Goal: Information Seeking & Learning: Learn about a topic

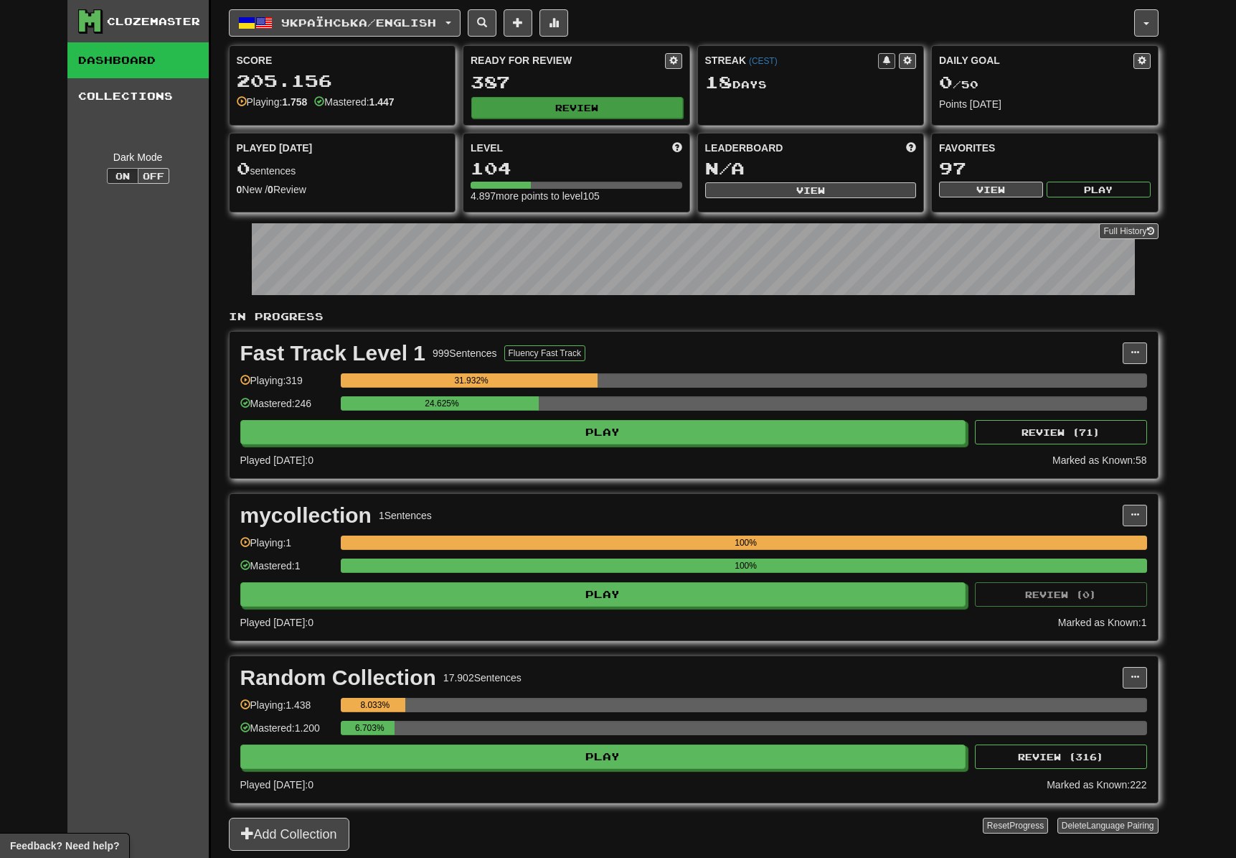
click at [626, 112] on button "Review" at bounding box center [577, 108] width 212 height 22
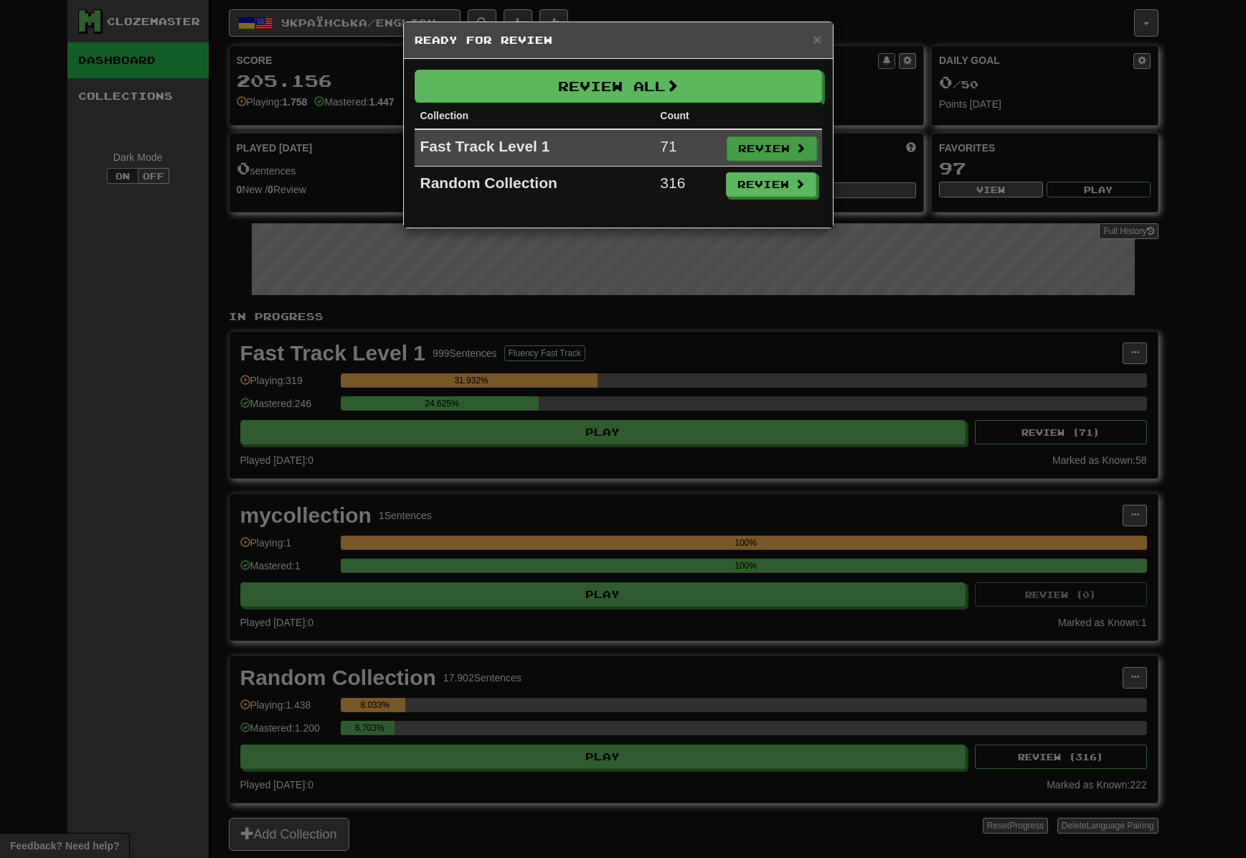
click at [786, 146] on button "Review" at bounding box center [772, 148] width 90 height 24
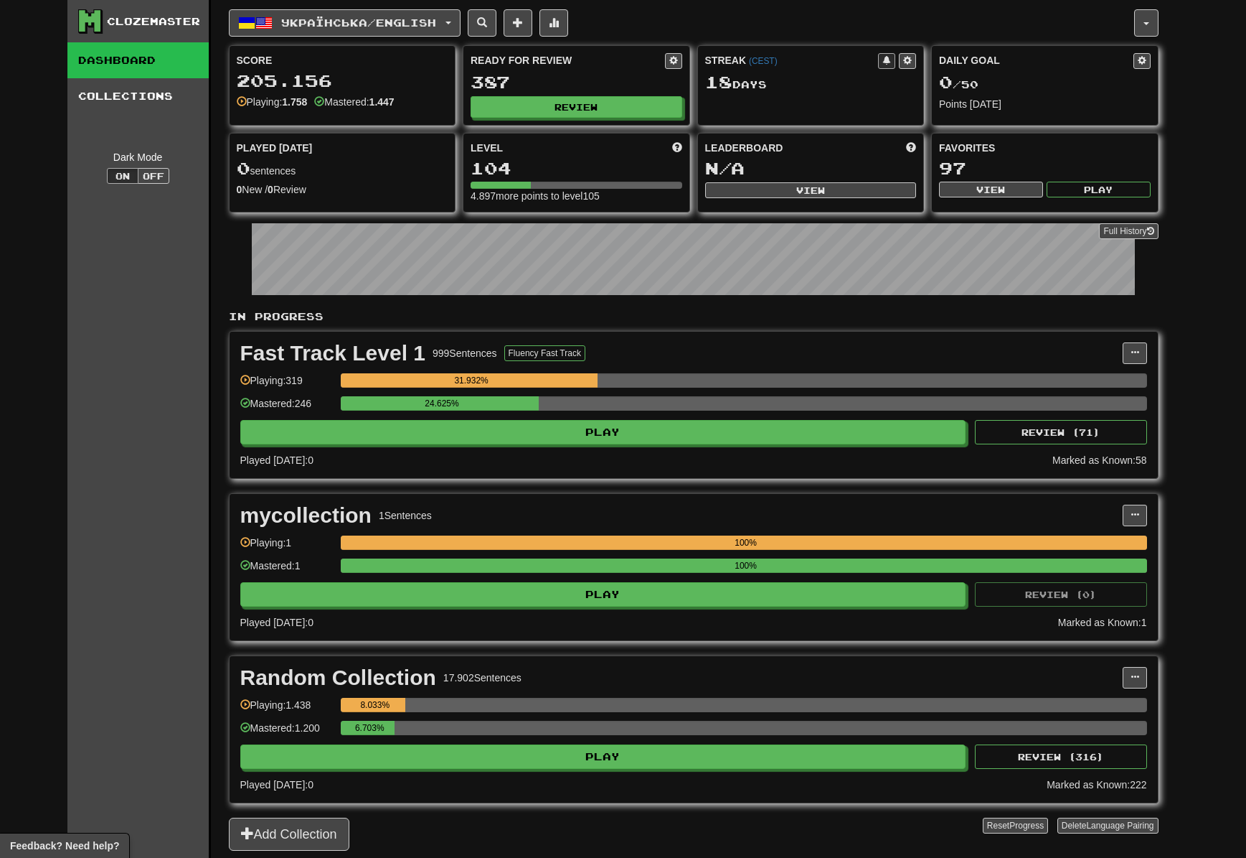
select select "**"
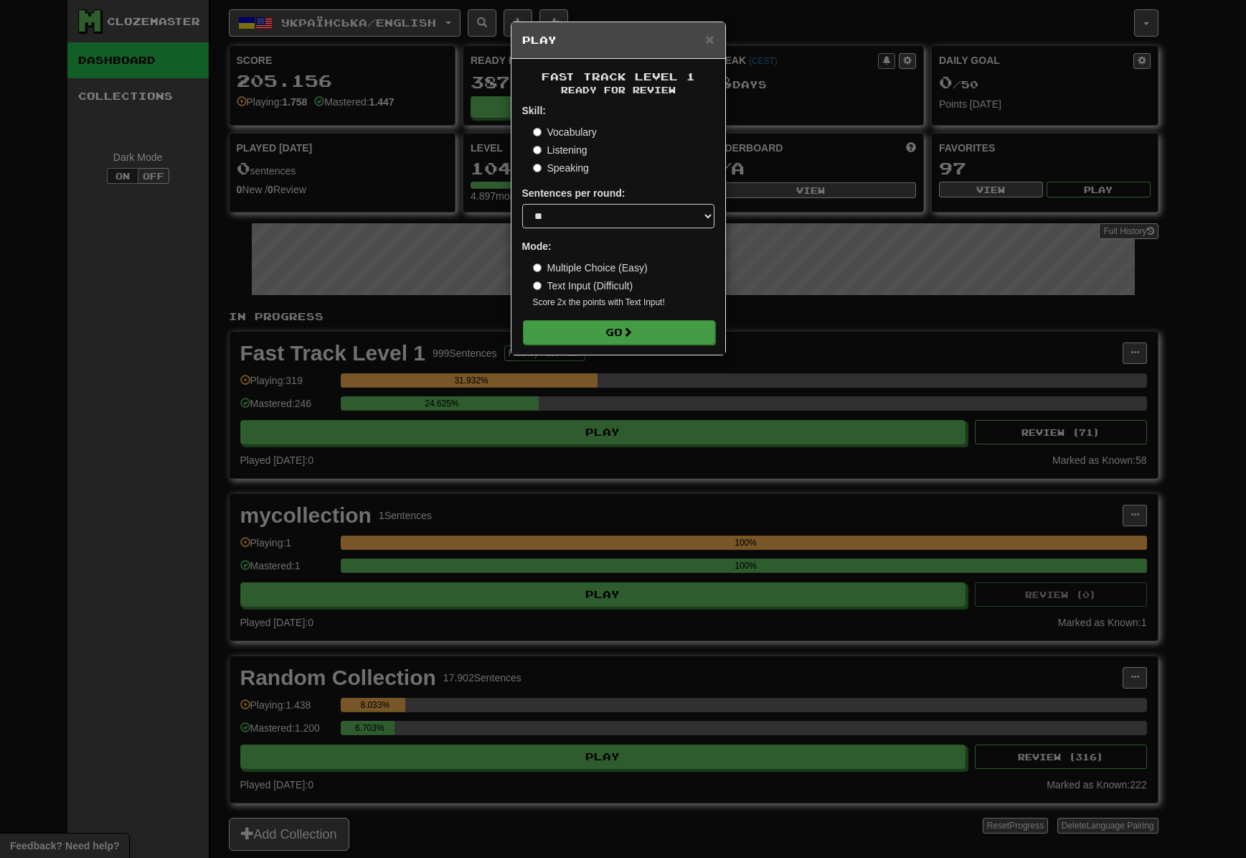
click at [641, 337] on button "Go" at bounding box center [619, 332] width 192 height 24
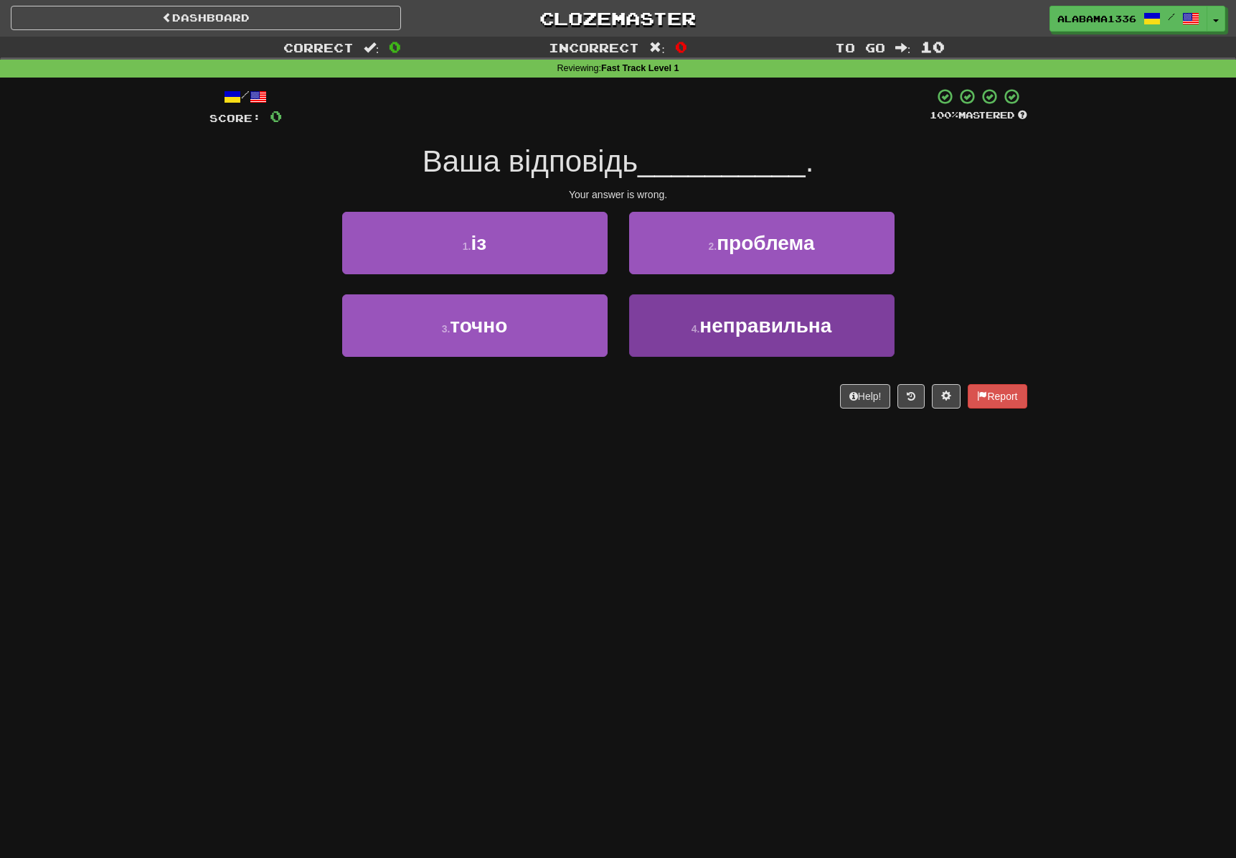
click at [822, 332] on span "неправильна" at bounding box center [766, 325] width 132 height 22
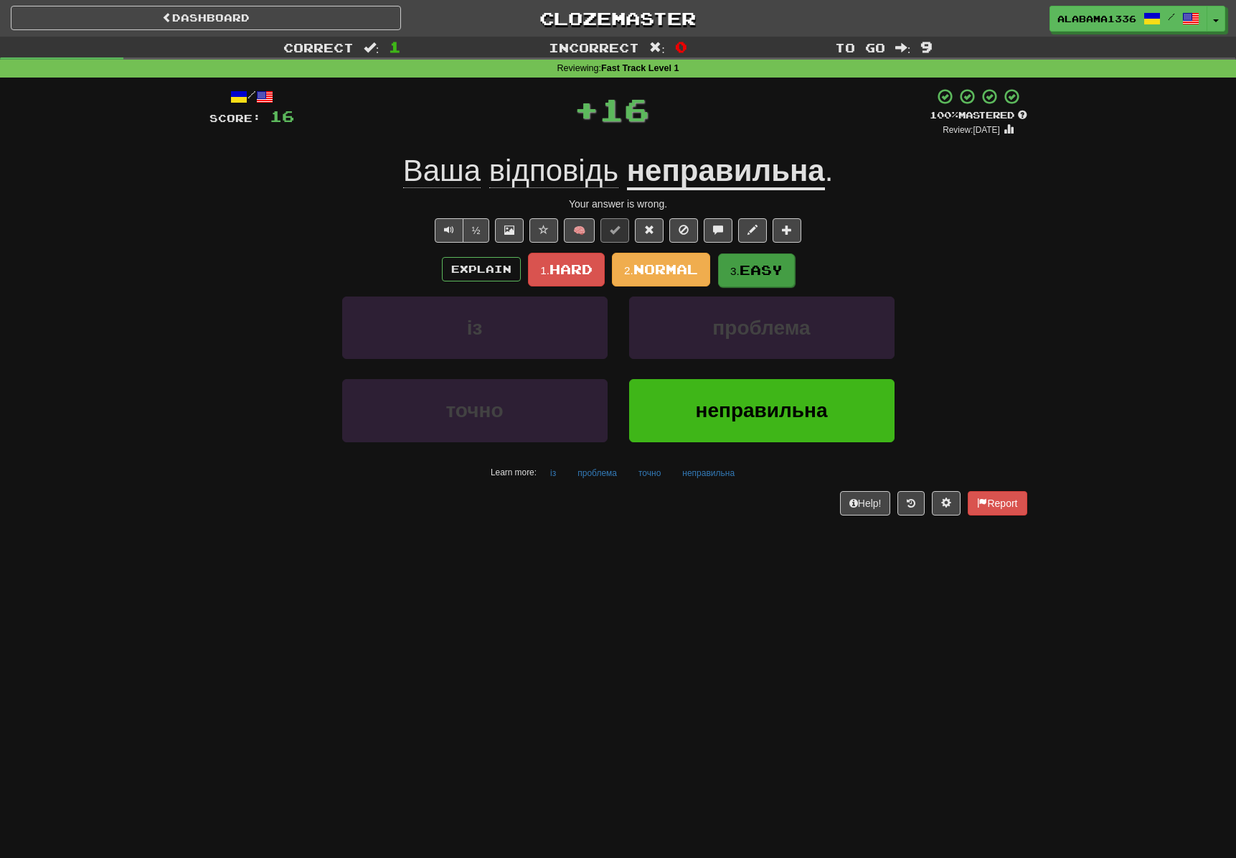
click at [748, 268] on span "Easy" at bounding box center [761, 270] width 43 height 16
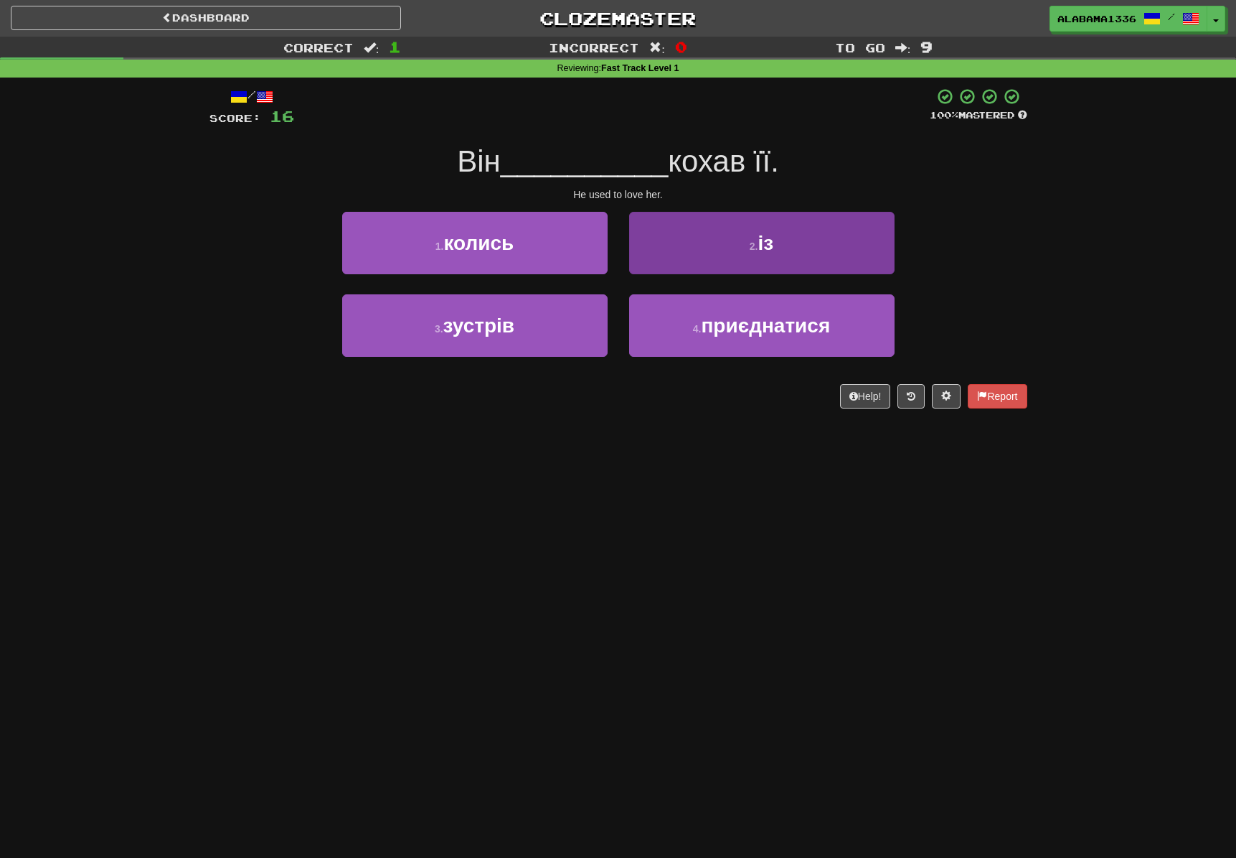
click at [741, 257] on button "2 . із" at bounding box center [762, 243] width 266 height 62
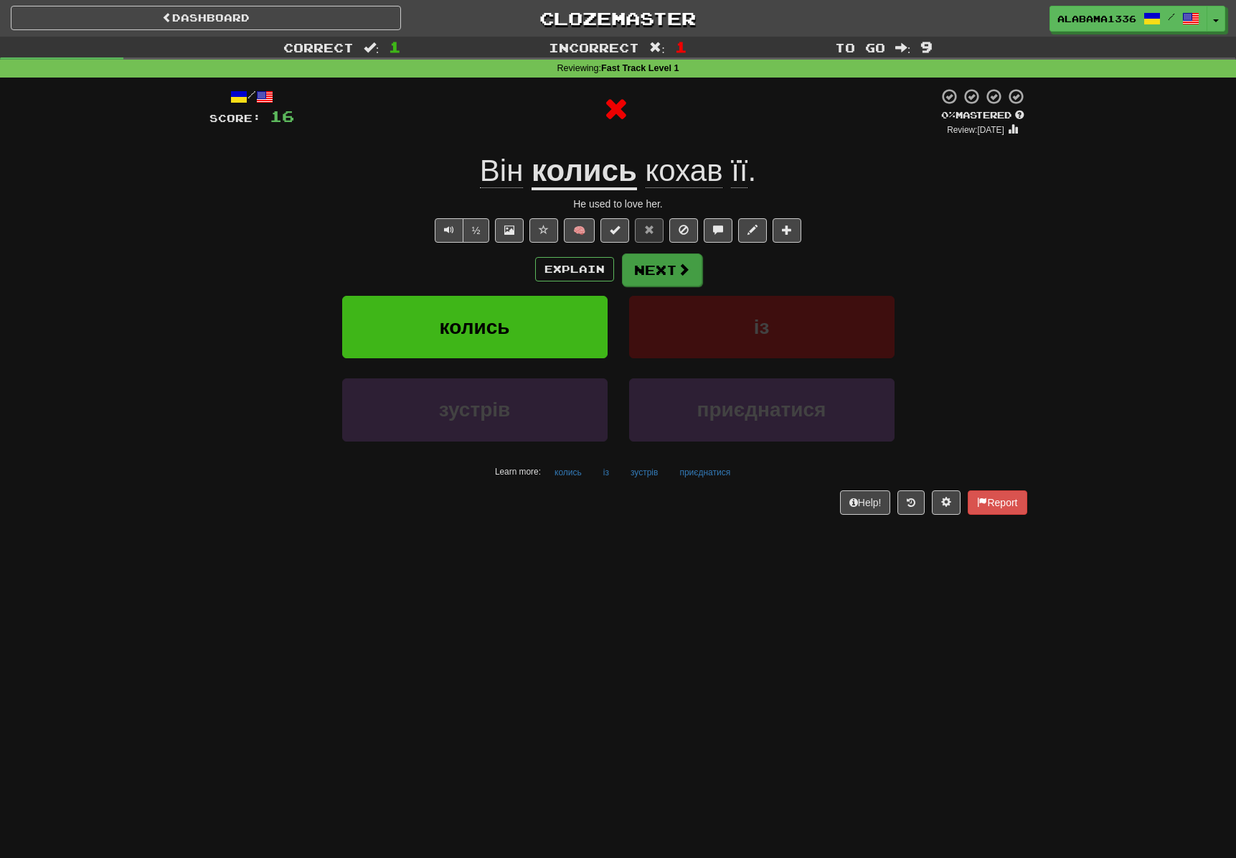
click at [673, 267] on button "Next" at bounding box center [662, 269] width 80 height 33
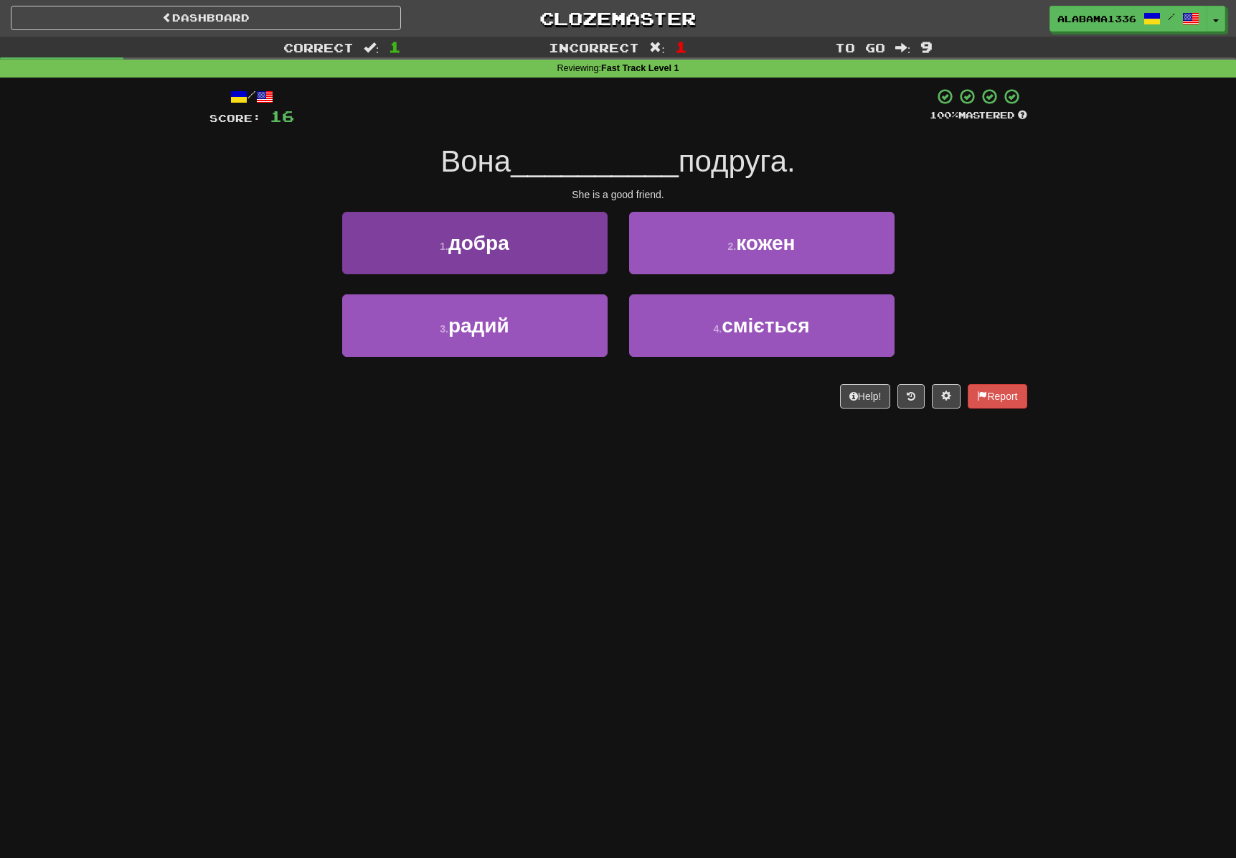
click at [570, 260] on button "1 . добра" at bounding box center [475, 243] width 266 height 62
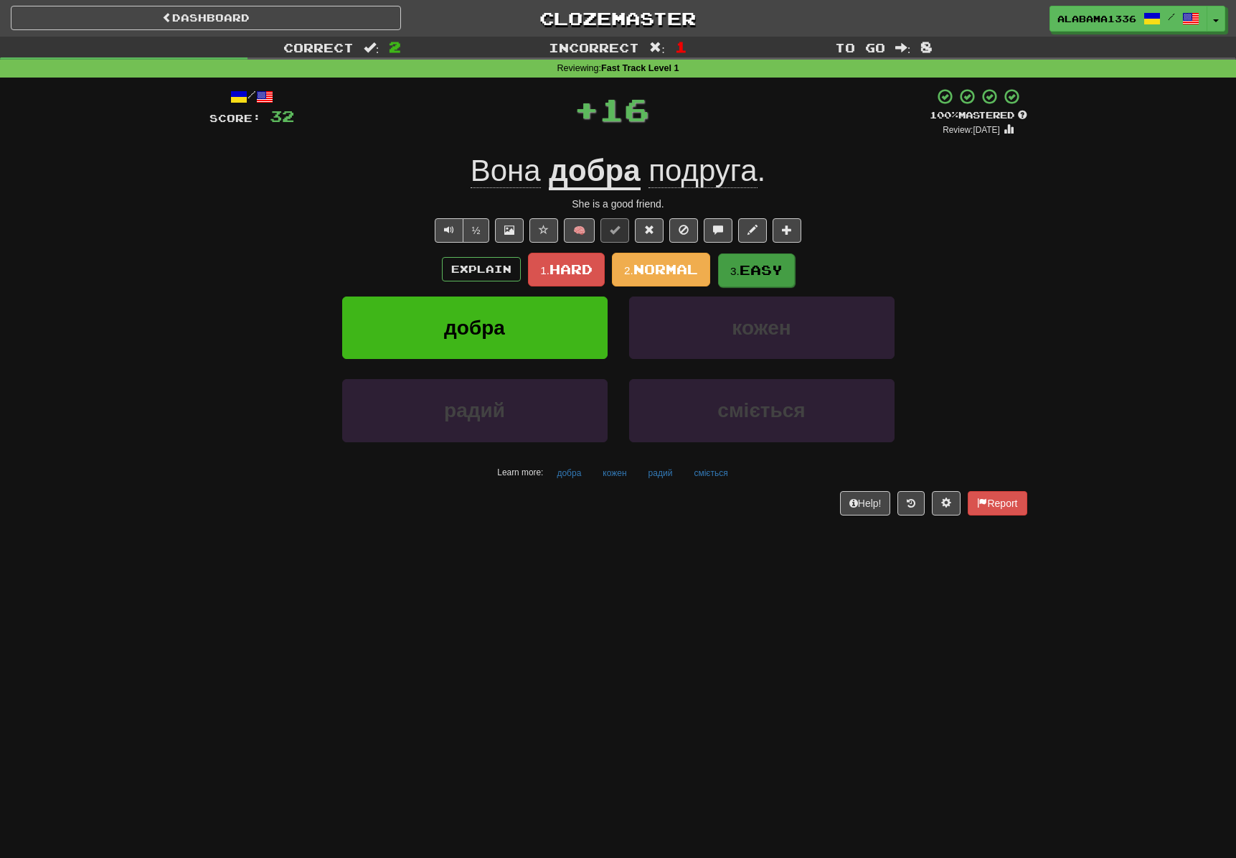
click at [751, 276] on button "3. Easy" at bounding box center [756, 270] width 77 height 34
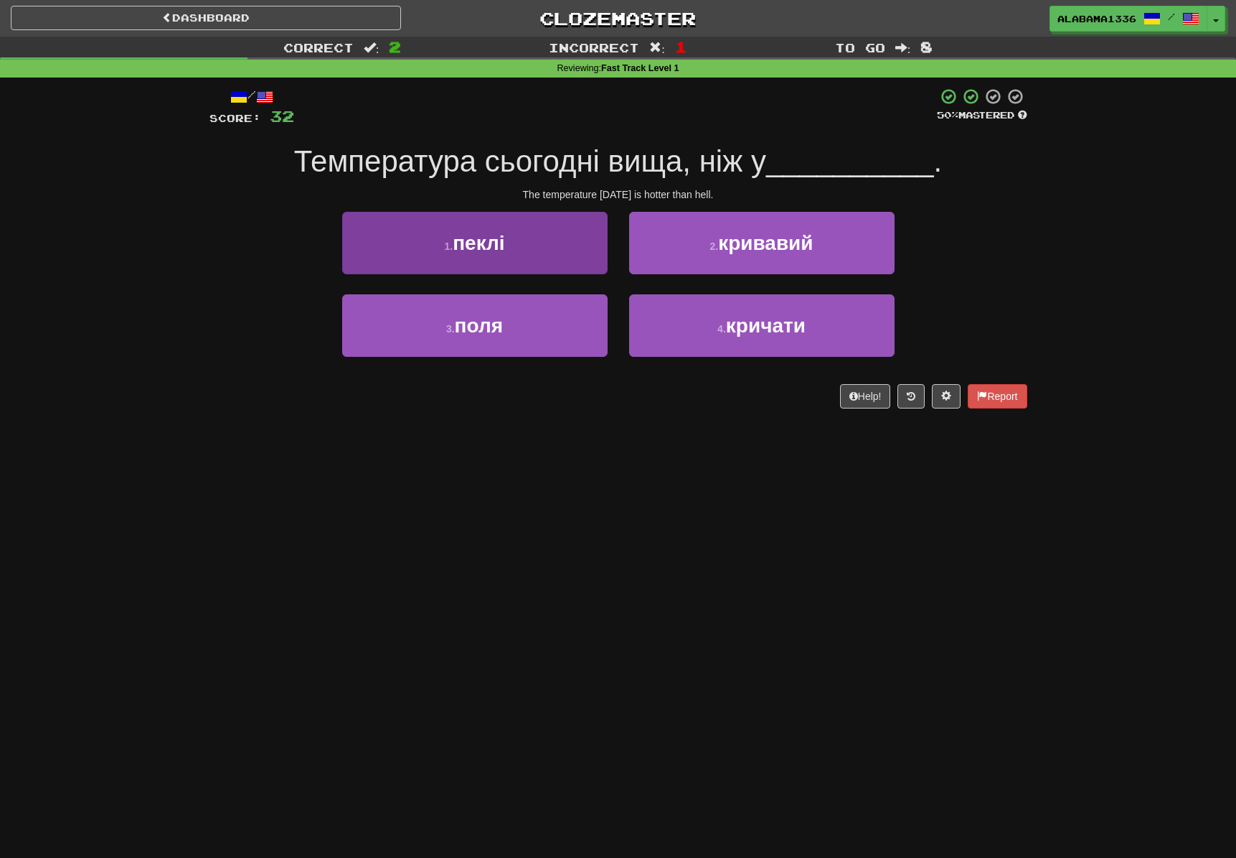
click at [568, 233] on button "1 . пеклі" at bounding box center [475, 243] width 266 height 62
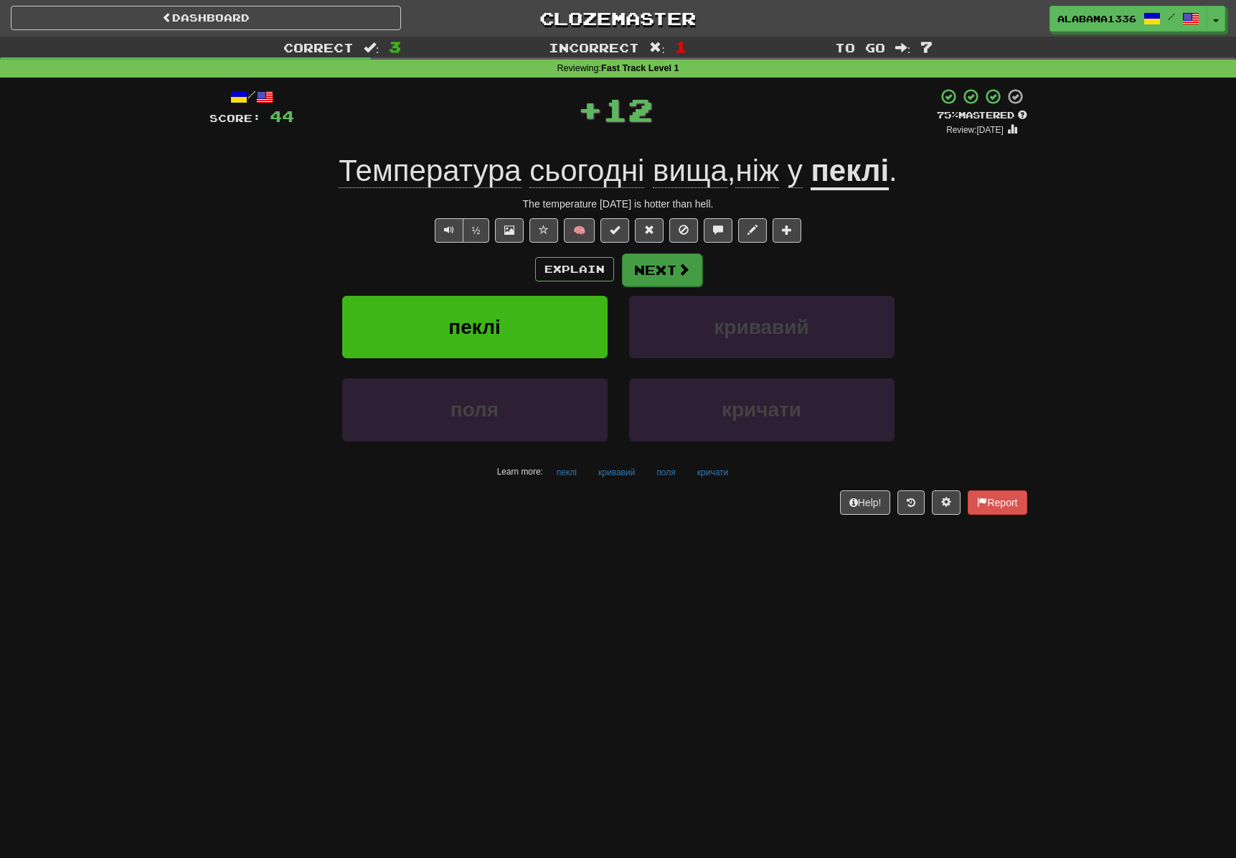
click at [658, 266] on button "Next" at bounding box center [662, 269] width 80 height 33
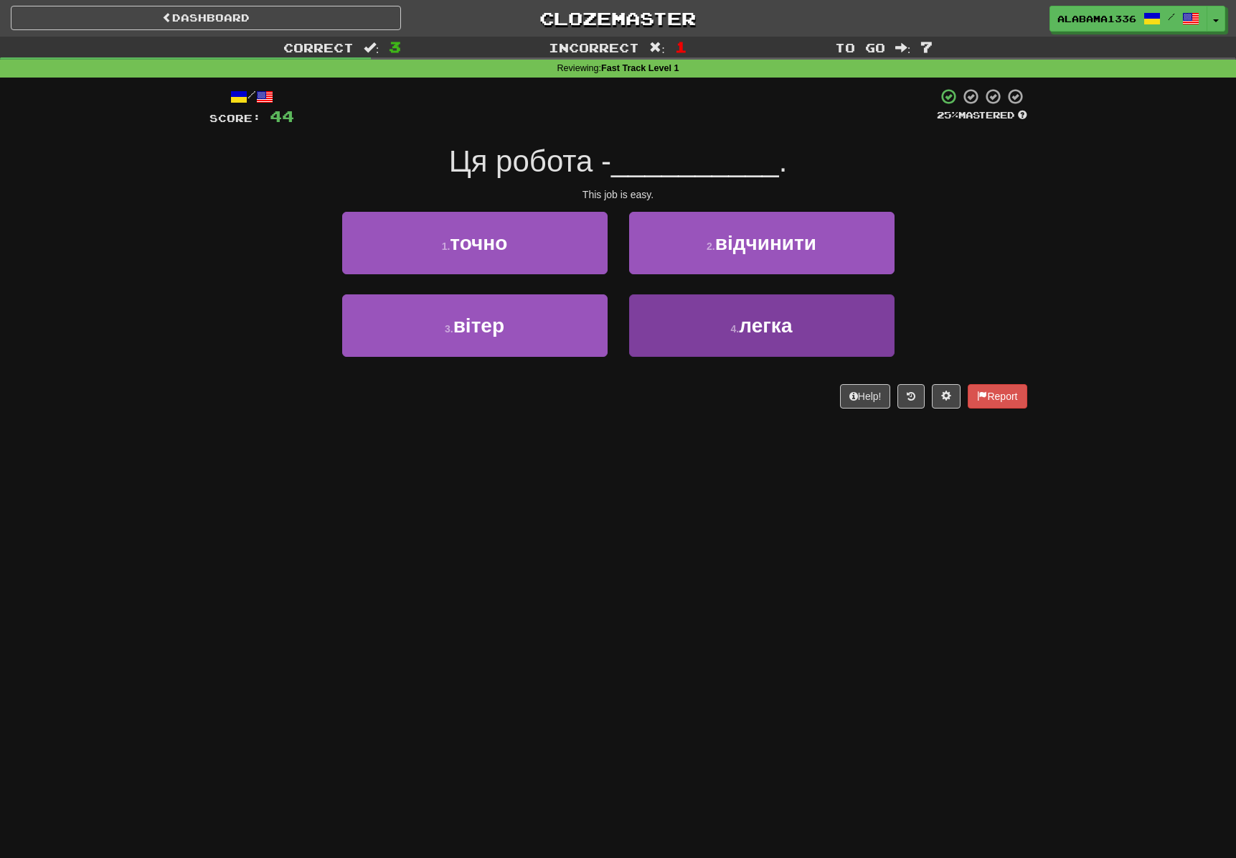
click at [687, 324] on button "4 . легка" at bounding box center [762, 325] width 266 height 62
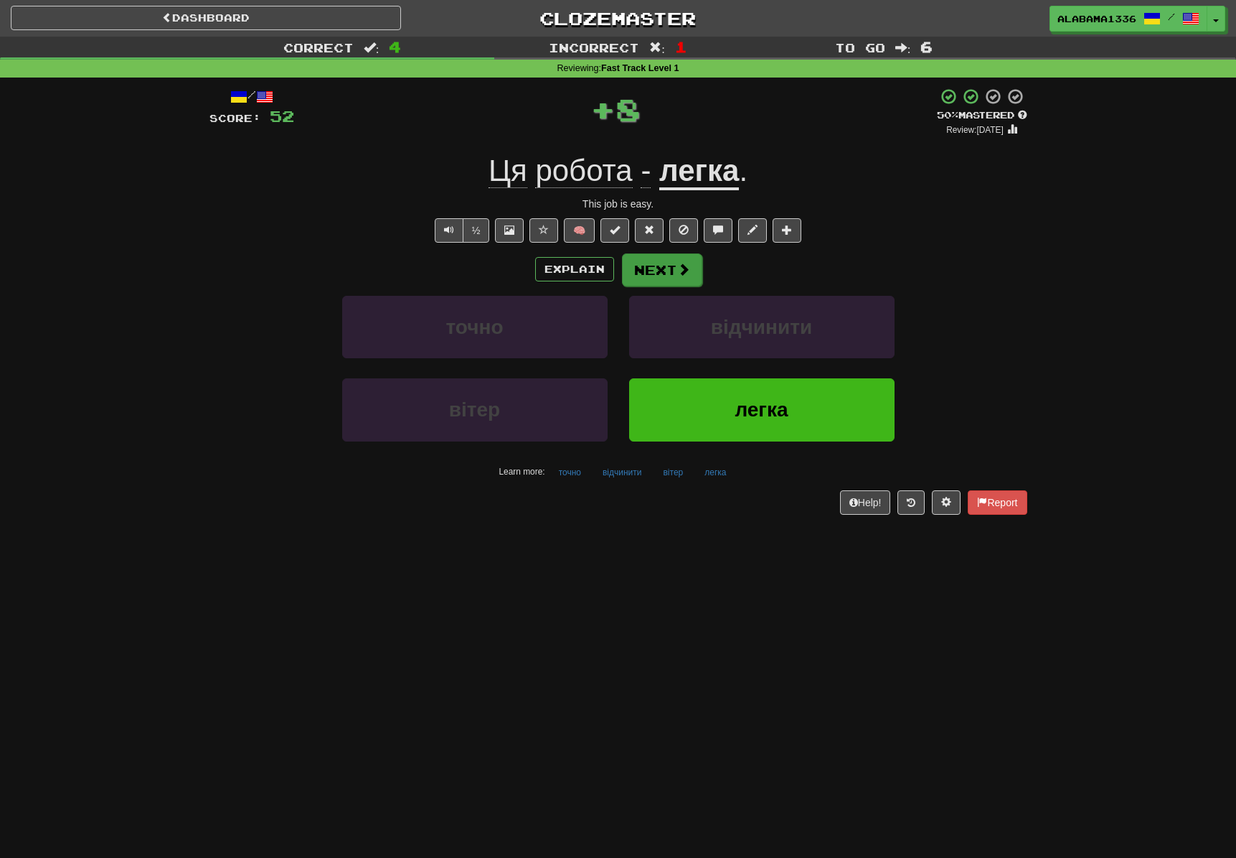
click at [693, 257] on button "Next" at bounding box center [662, 269] width 80 height 33
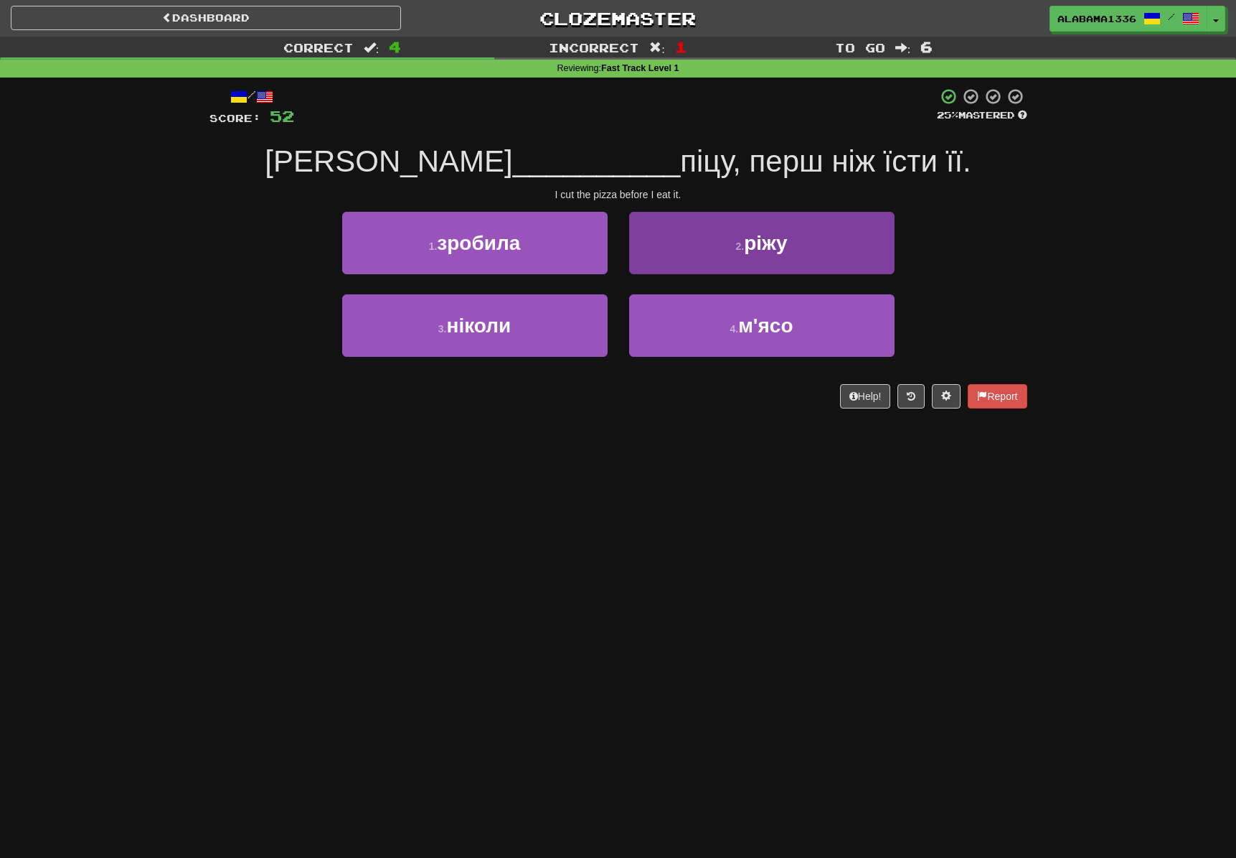
click at [670, 271] on button "2 . ріжу" at bounding box center [762, 243] width 266 height 62
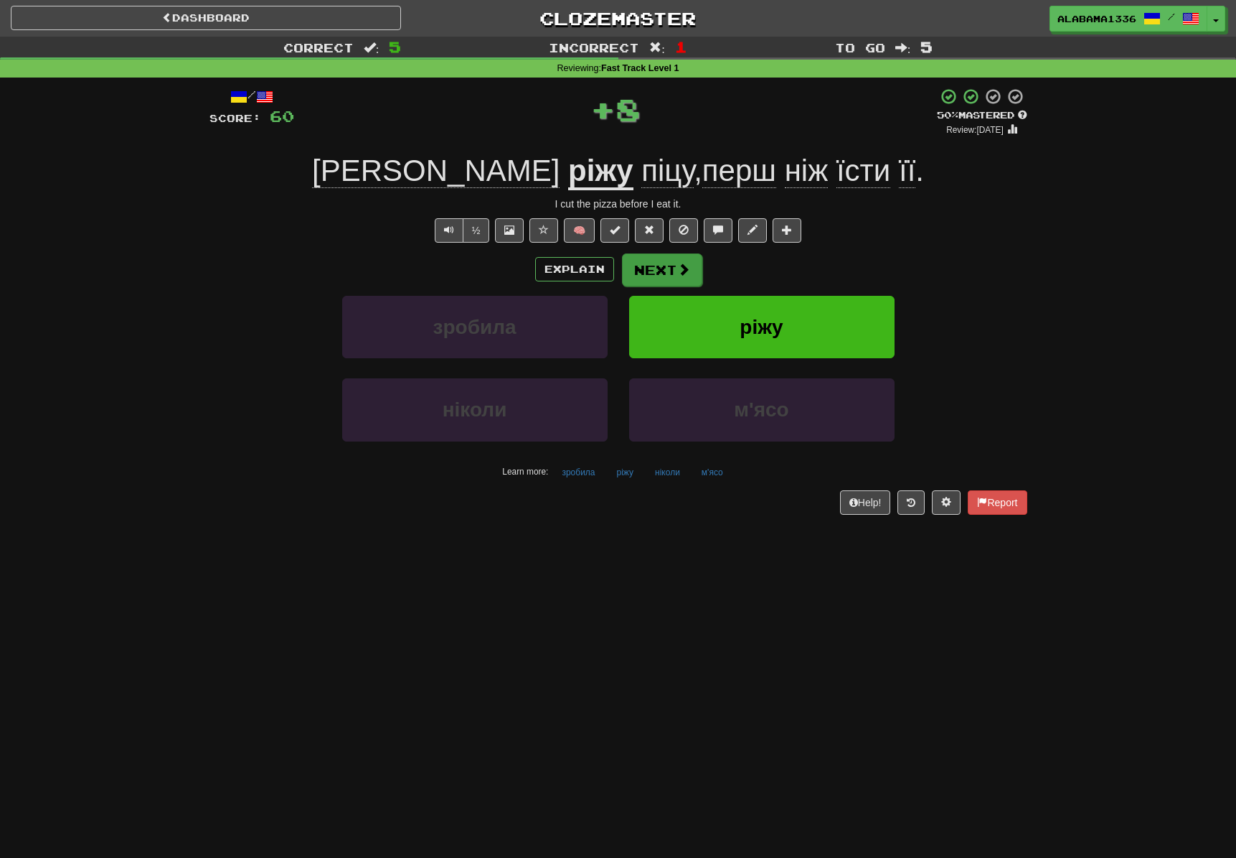
click at [670, 271] on button "Next" at bounding box center [662, 269] width 80 height 33
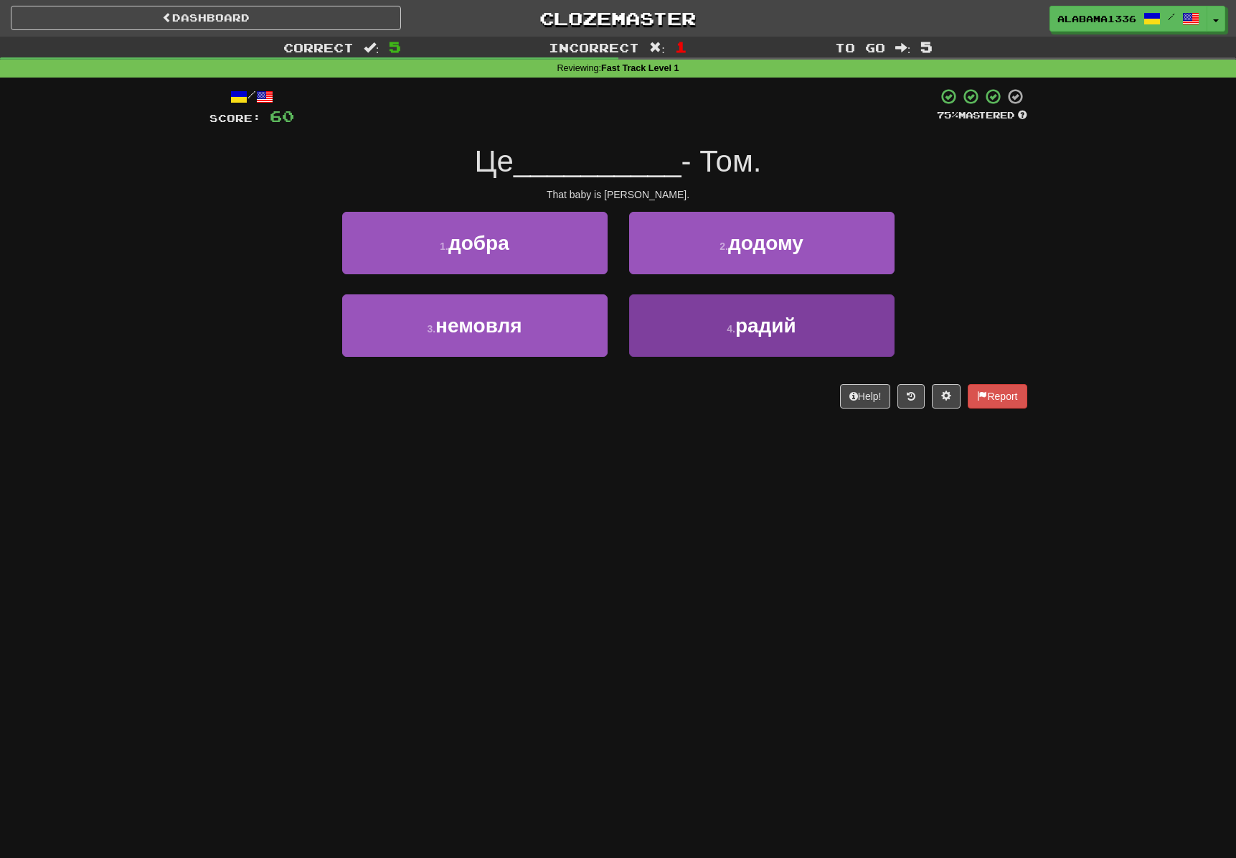
click at [685, 339] on button "4 . радий" at bounding box center [762, 325] width 266 height 62
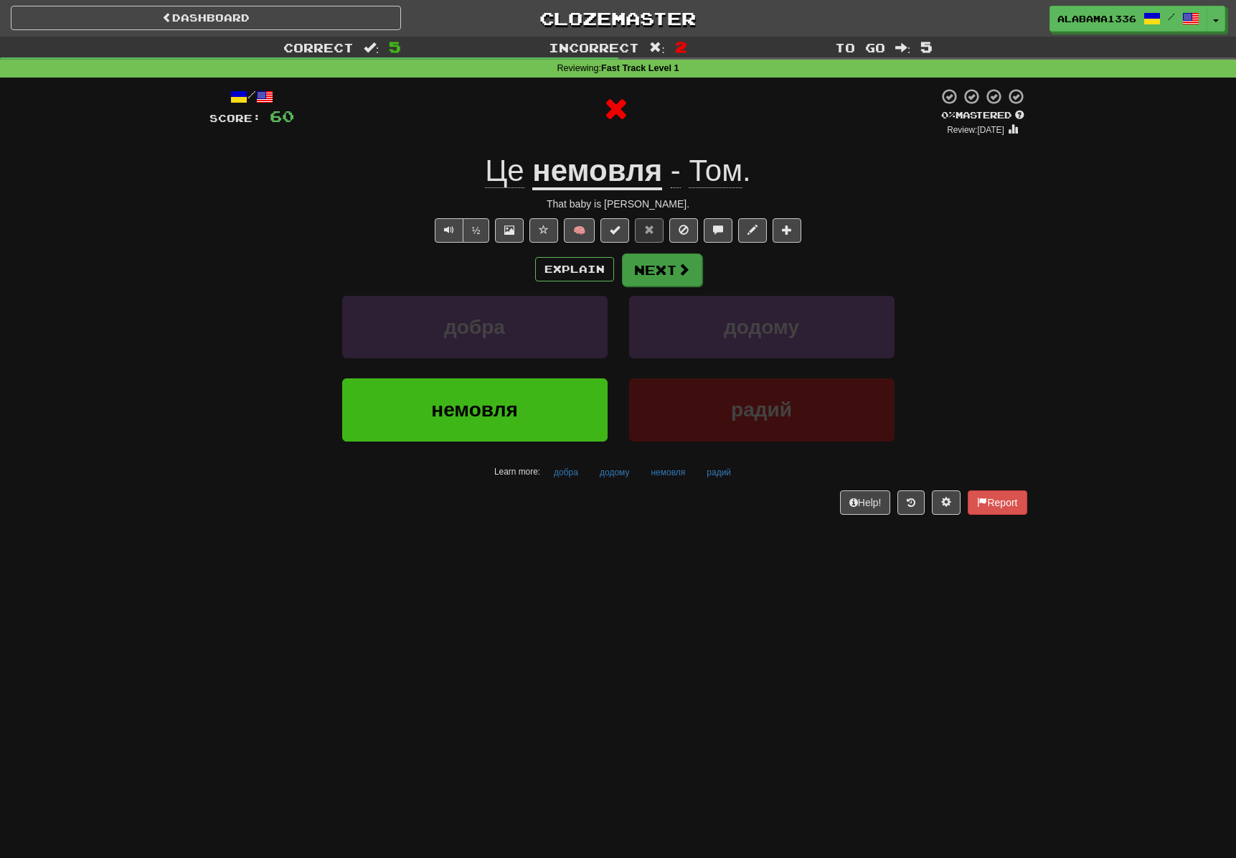
click at [675, 271] on button "Next" at bounding box center [662, 269] width 80 height 33
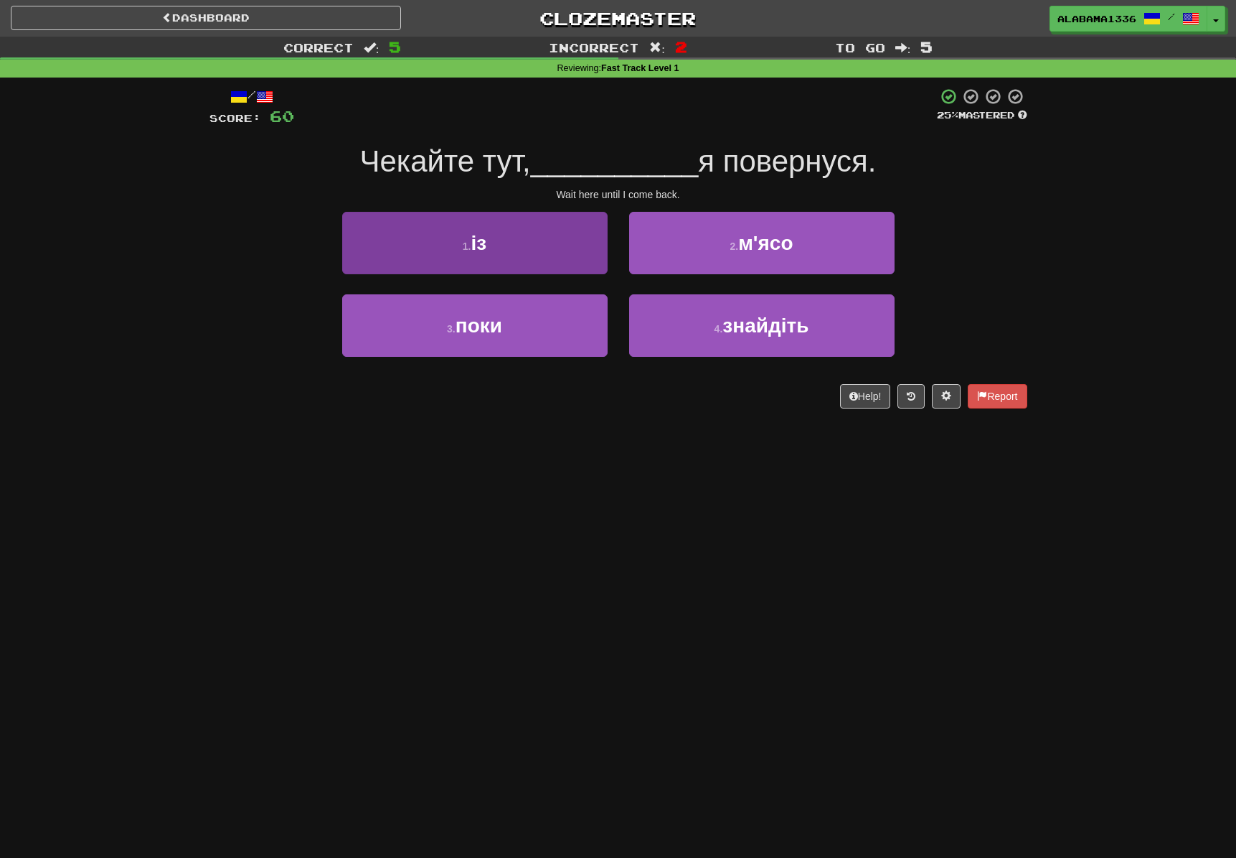
click at [581, 265] on button "1 . із" at bounding box center [475, 243] width 266 height 62
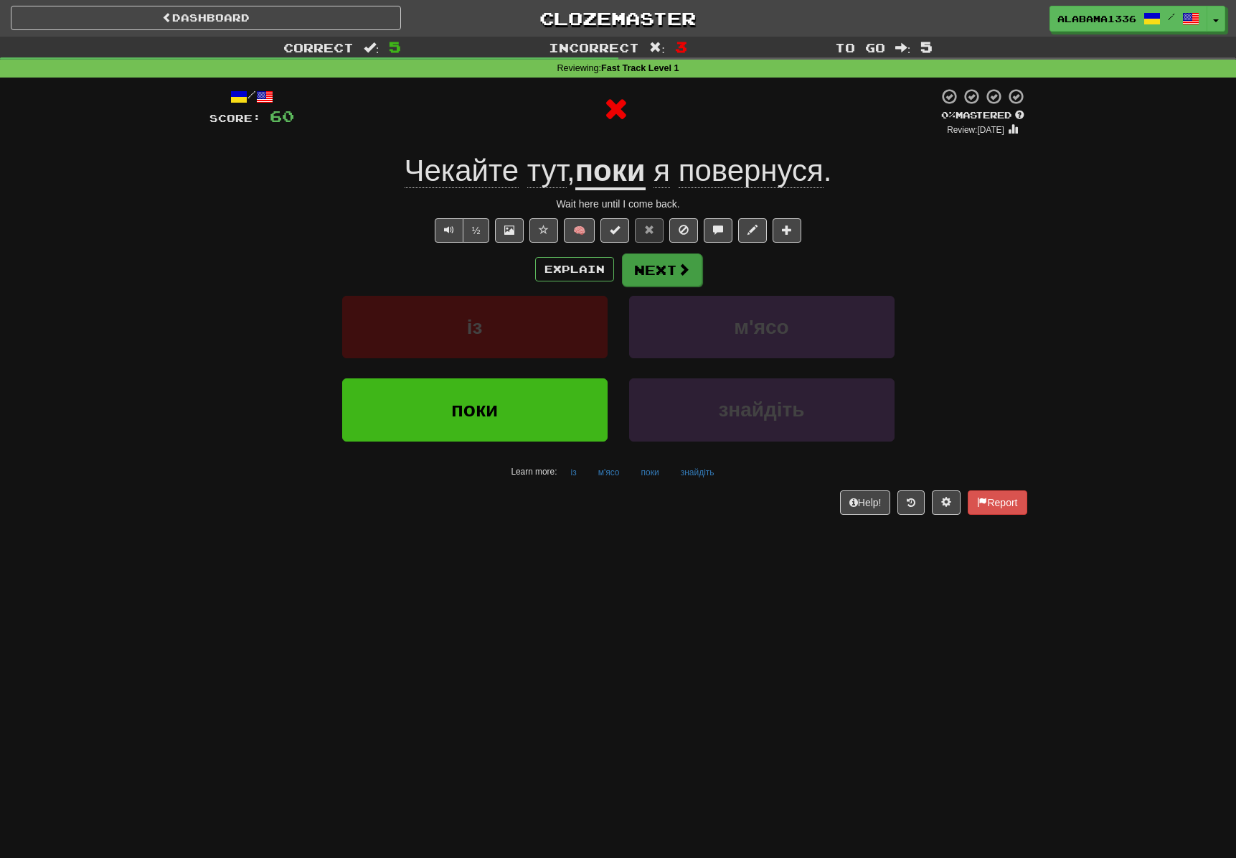
click at [677, 271] on span at bounding box center [683, 269] width 13 height 13
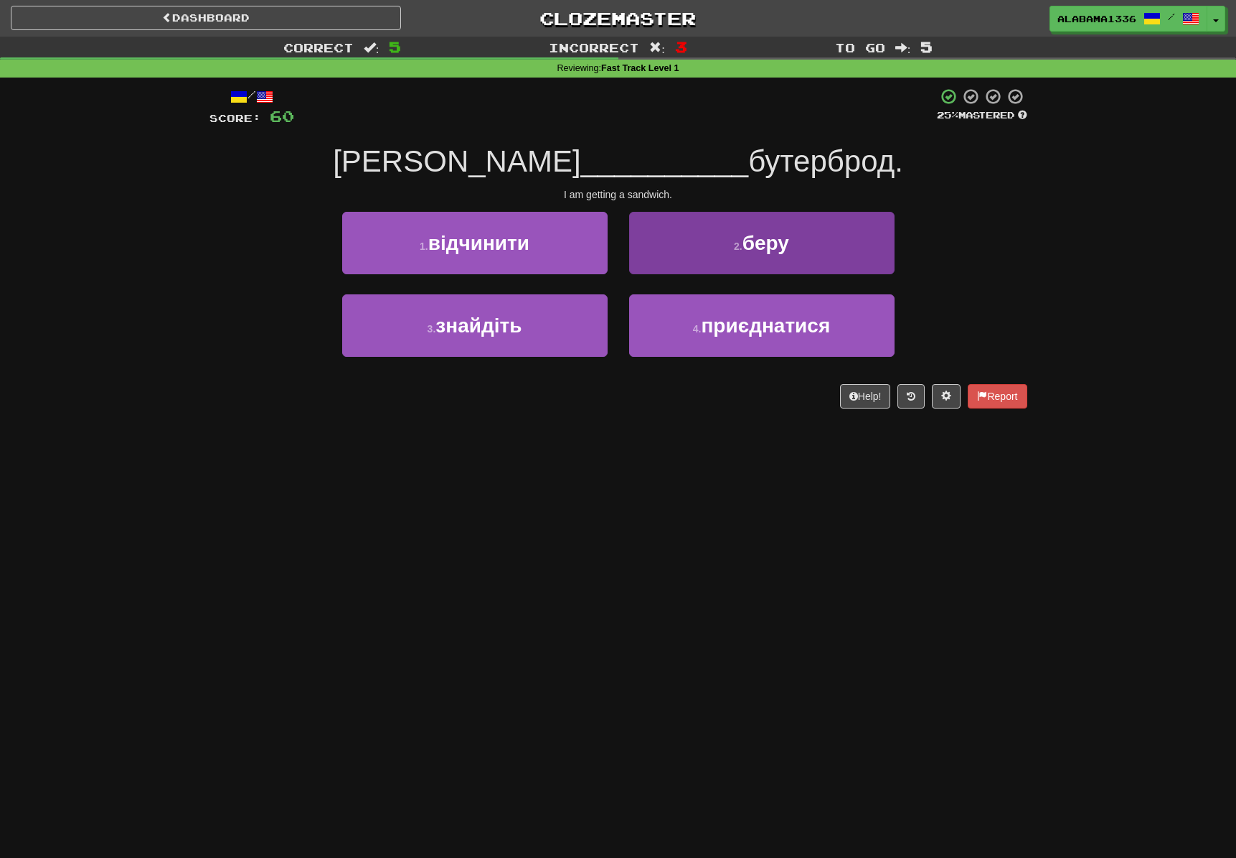
click at [737, 248] on small "2 ." at bounding box center [738, 245] width 9 height 11
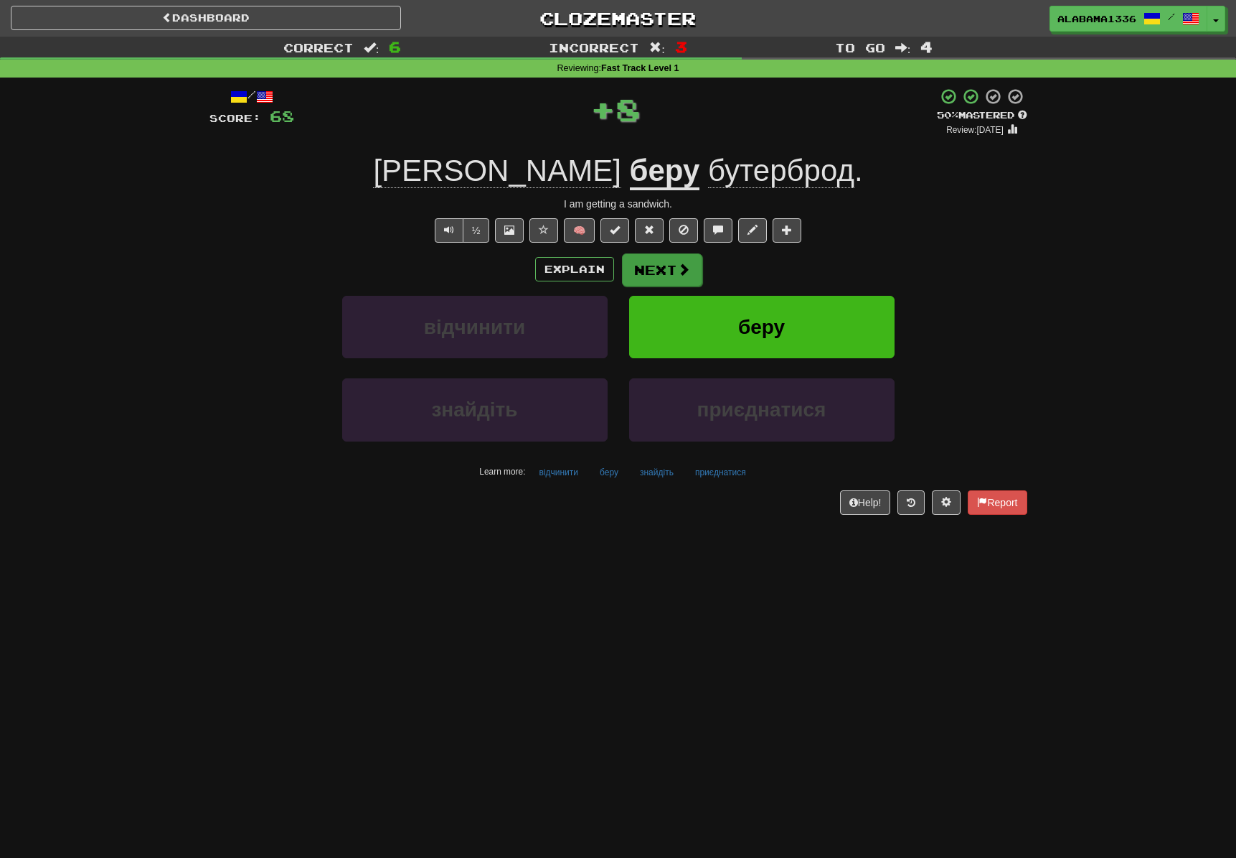
click at [682, 278] on button "Next" at bounding box center [662, 269] width 80 height 33
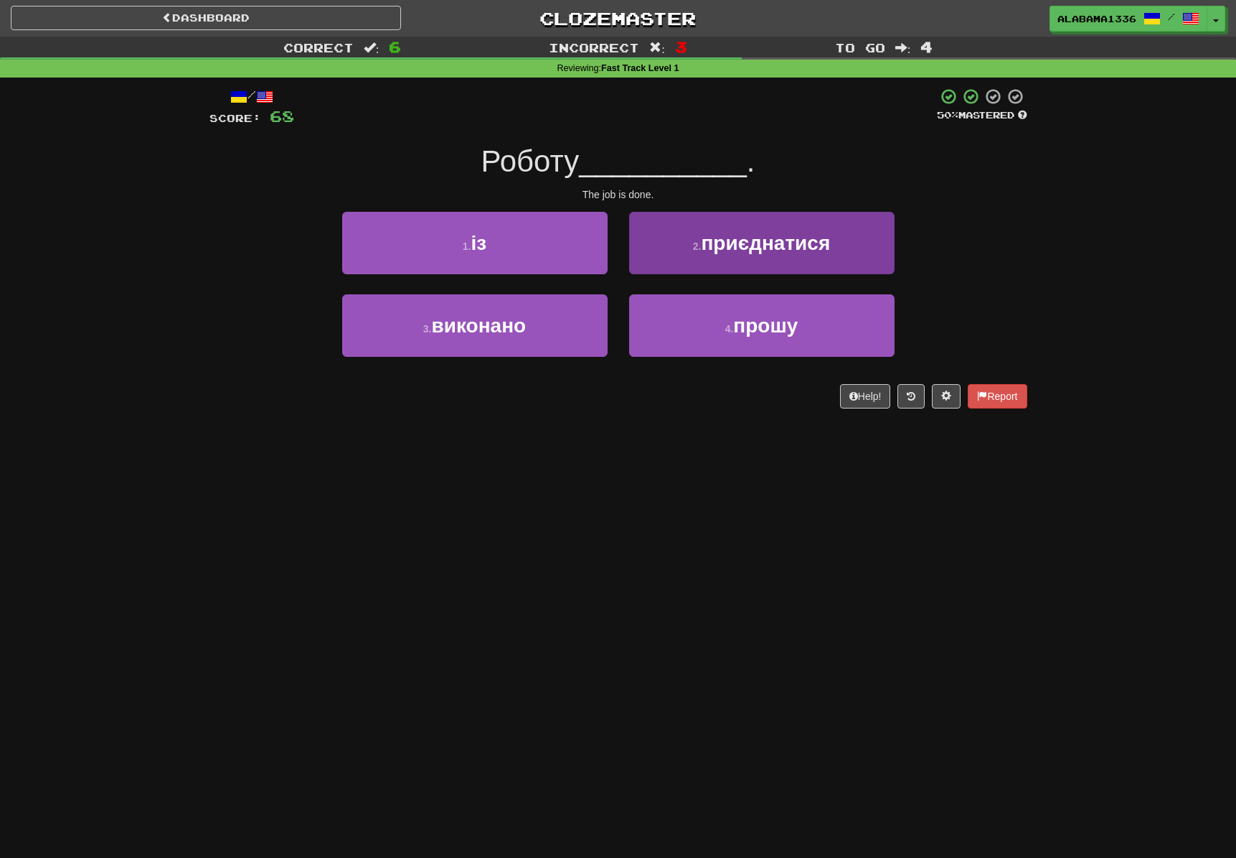
click at [746, 257] on button "2 . приєднатися" at bounding box center [762, 243] width 266 height 62
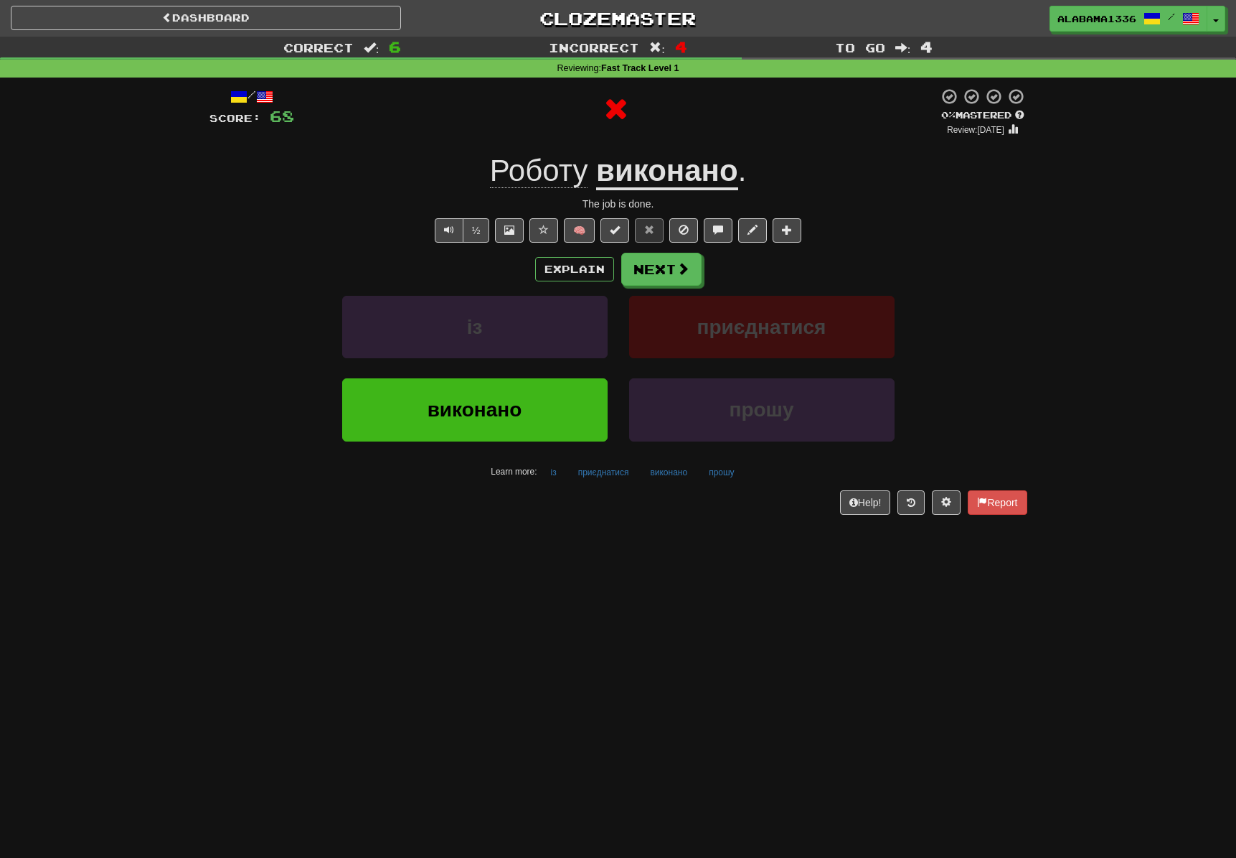
click at [664, 287] on div "Explain Next із приєднатися виконано прошу Learn more: із приєднатися виконано …" at bounding box center [619, 368] width 818 height 230
click at [668, 280] on button "Next" at bounding box center [662, 269] width 80 height 33
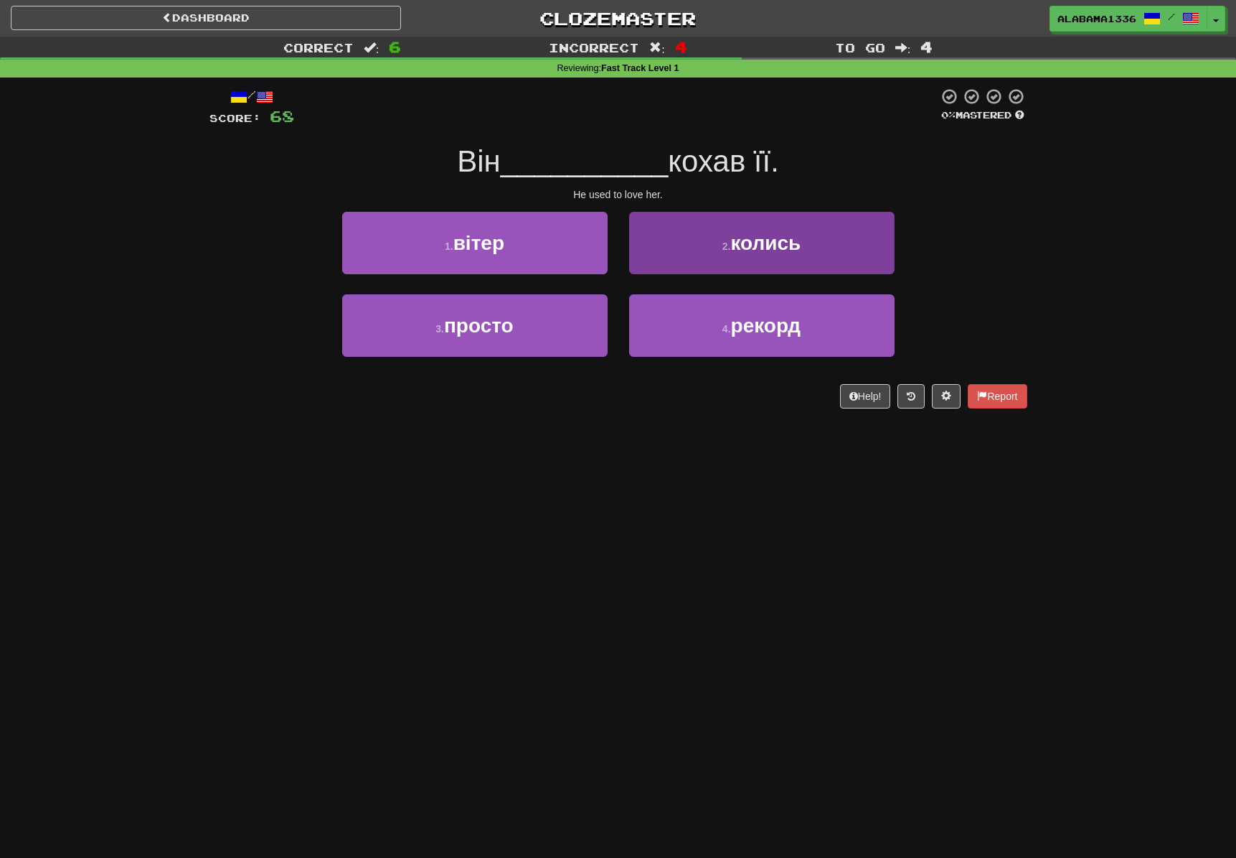
click at [746, 257] on button "2 . колись" at bounding box center [762, 243] width 266 height 62
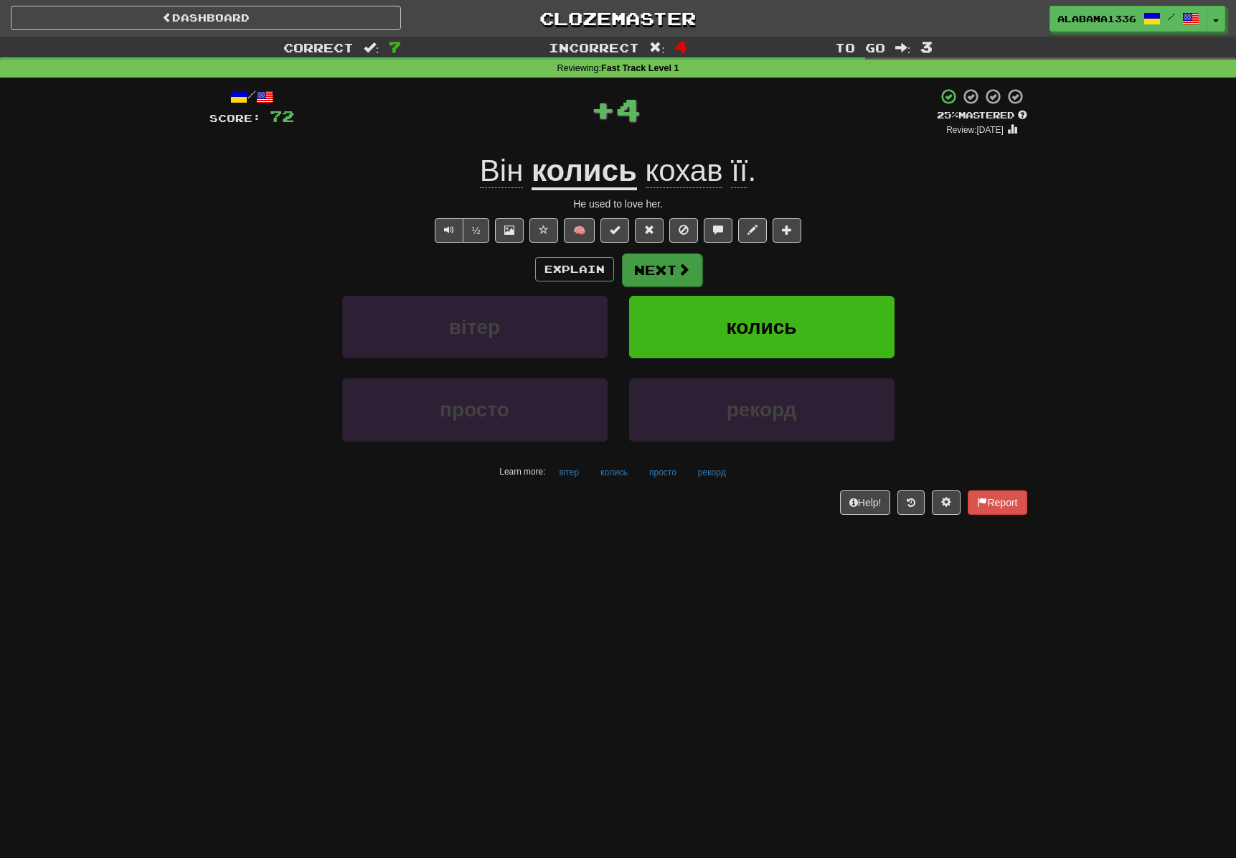
click at [686, 271] on span at bounding box center [683, 269] width 13 height 13
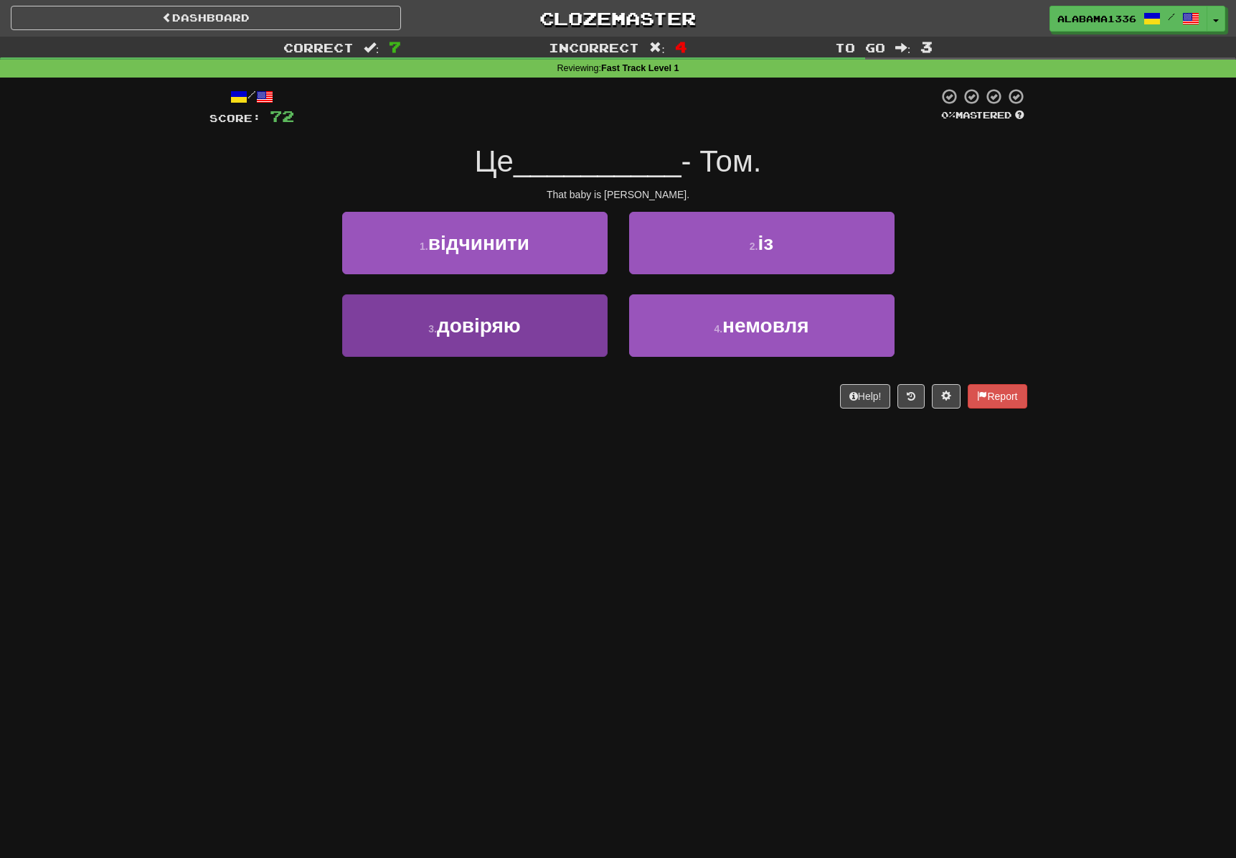
click at [583, 332] on button "3 . довіряю" at bounding box center [475, 325] width 266 height 62
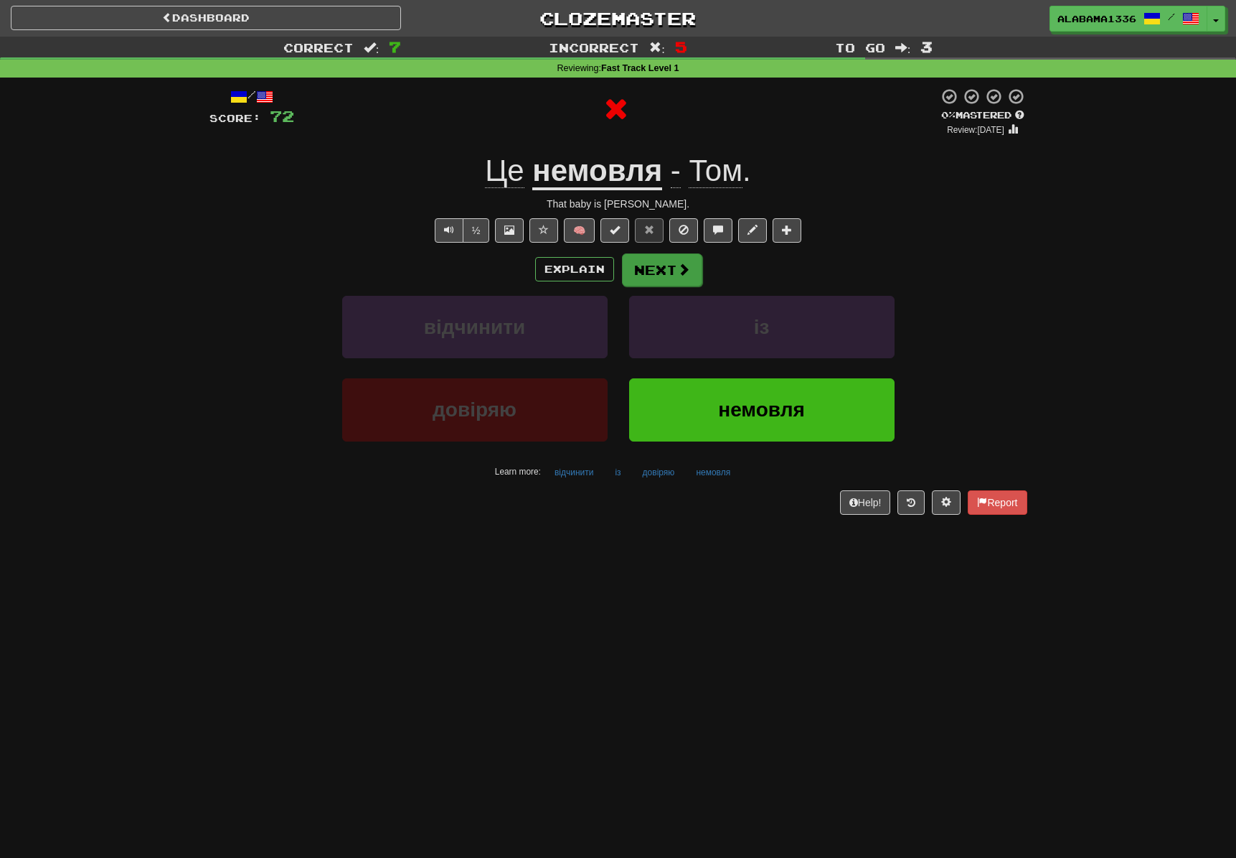
click at [672, 271] on button "Next" at bounding box center [662, 269] width 80 height 33
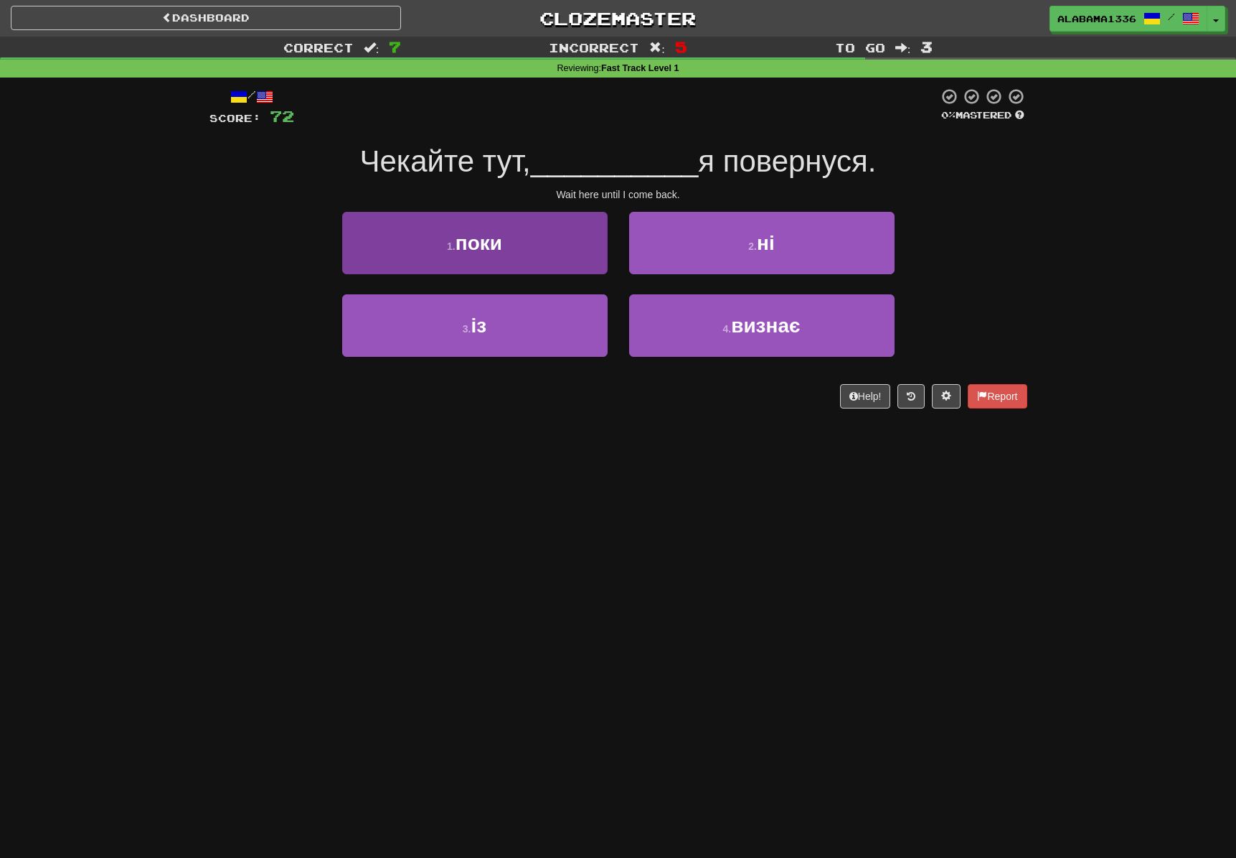
click at [578, 264] on button "1 . поки" at bounding box center [475, 243] width 266 height 62
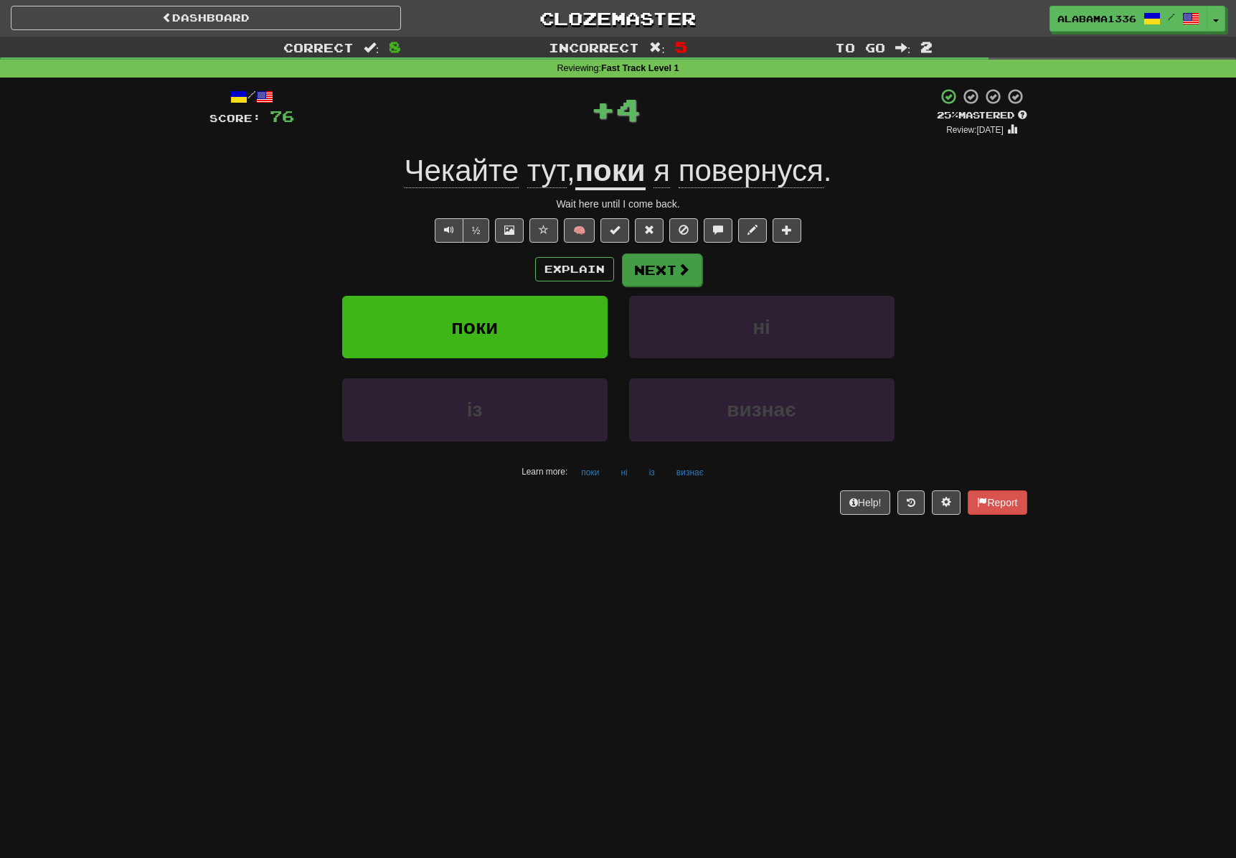
click at [694, 264] on button "Next" at bounding box center [662, 269] width 80 height 33
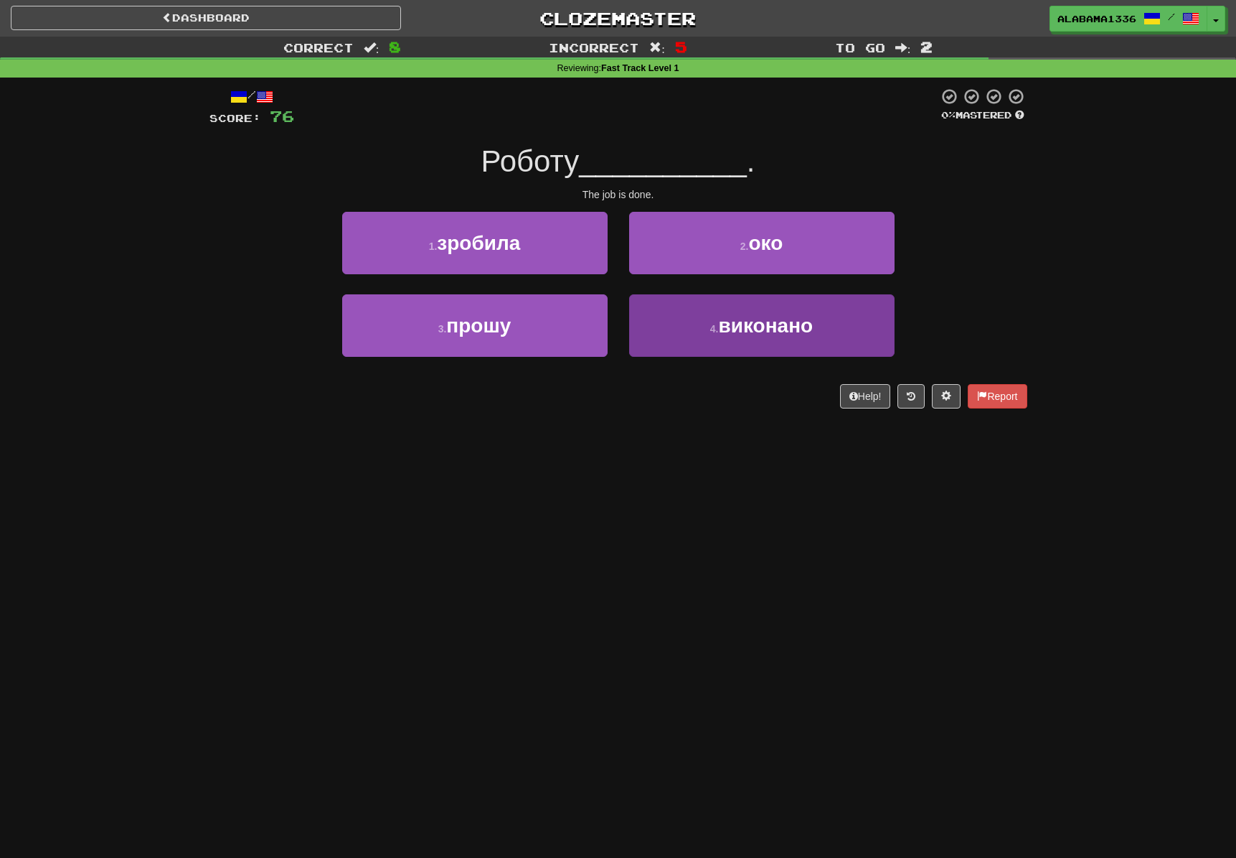
click at [715, 323] on small "4 ." at bounding box center [714, 328] width 9 height 11
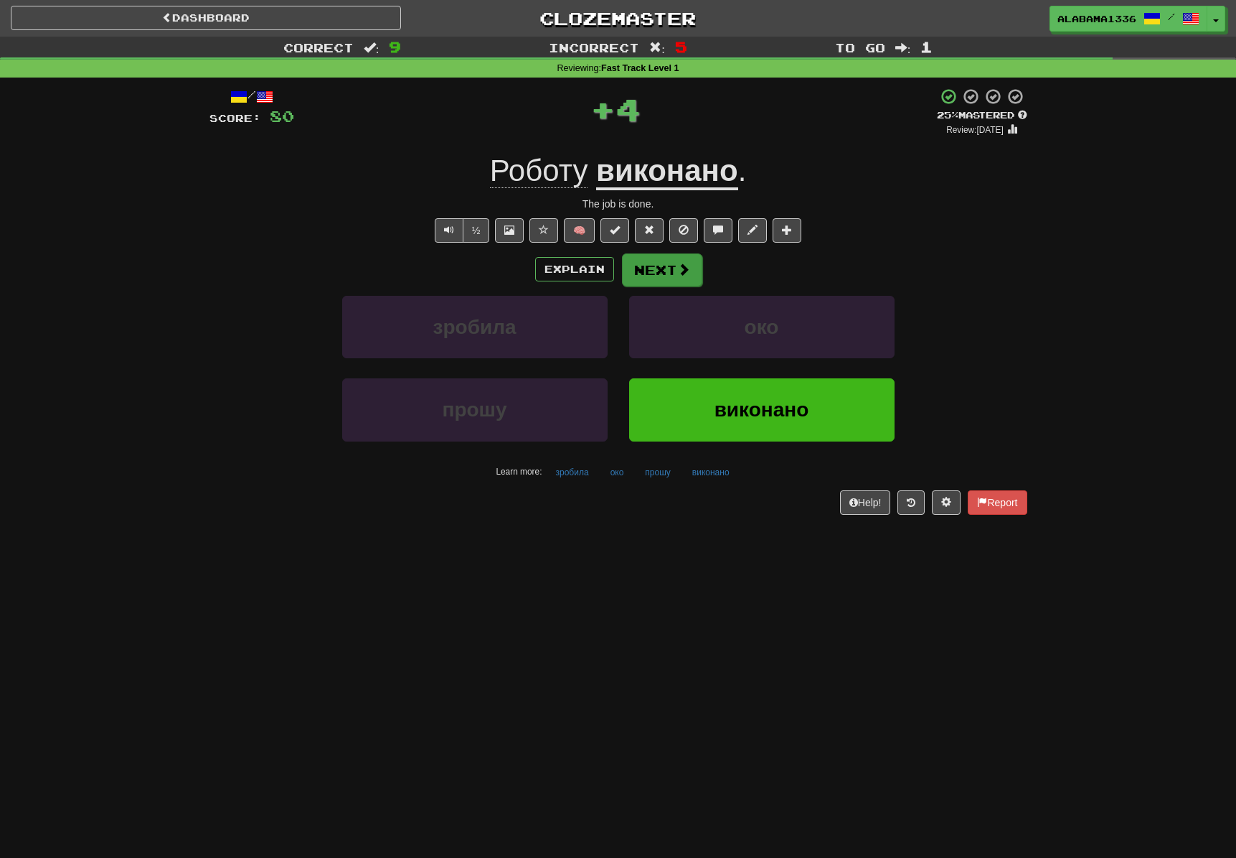
click at [669, 264] on button "Next" at bounding box center [662, 269] width 80 height 33
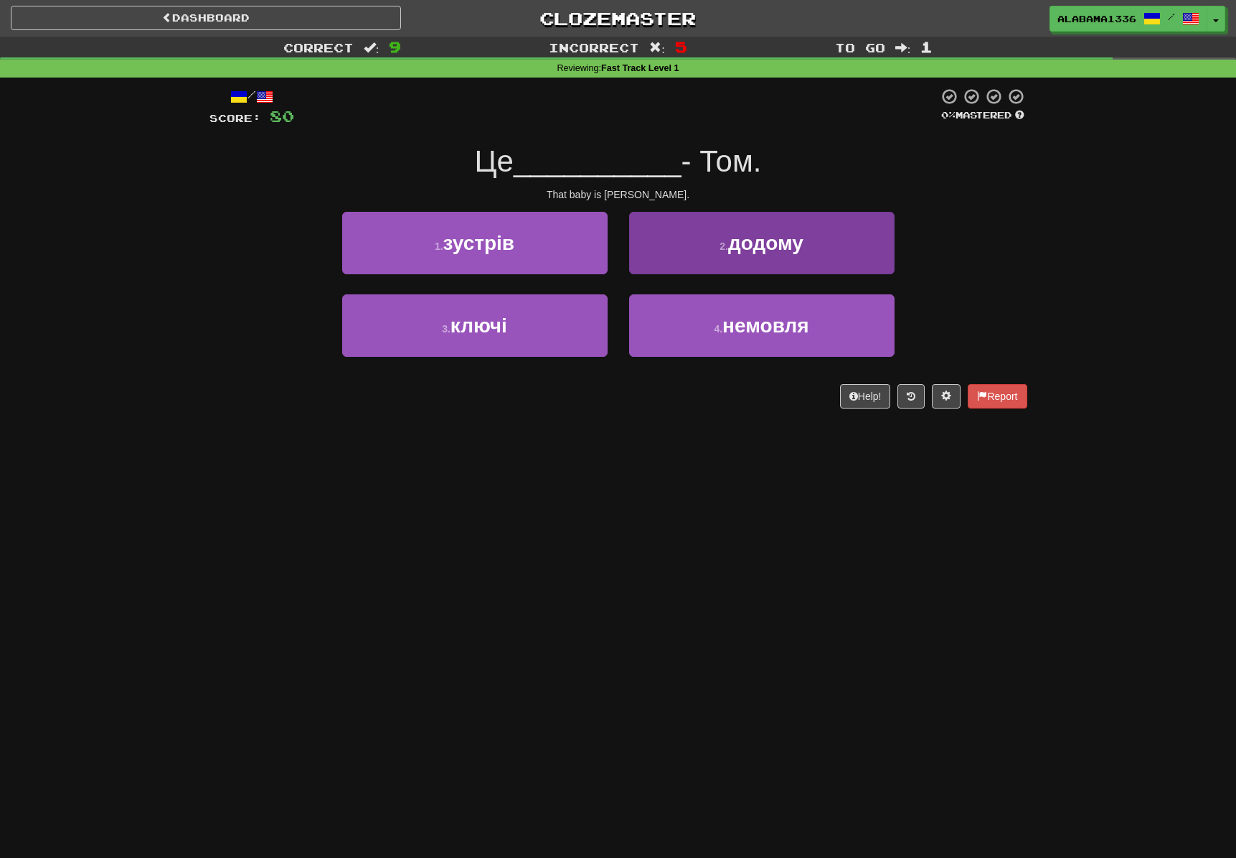
drag, startPoint x: 718, startPoint y: 326, endPoint x: 706, endPoint y: 315, distance: 15.7
click at [718, 325] on small "4 ." at bounding box center [718, 328] width 9 height 11
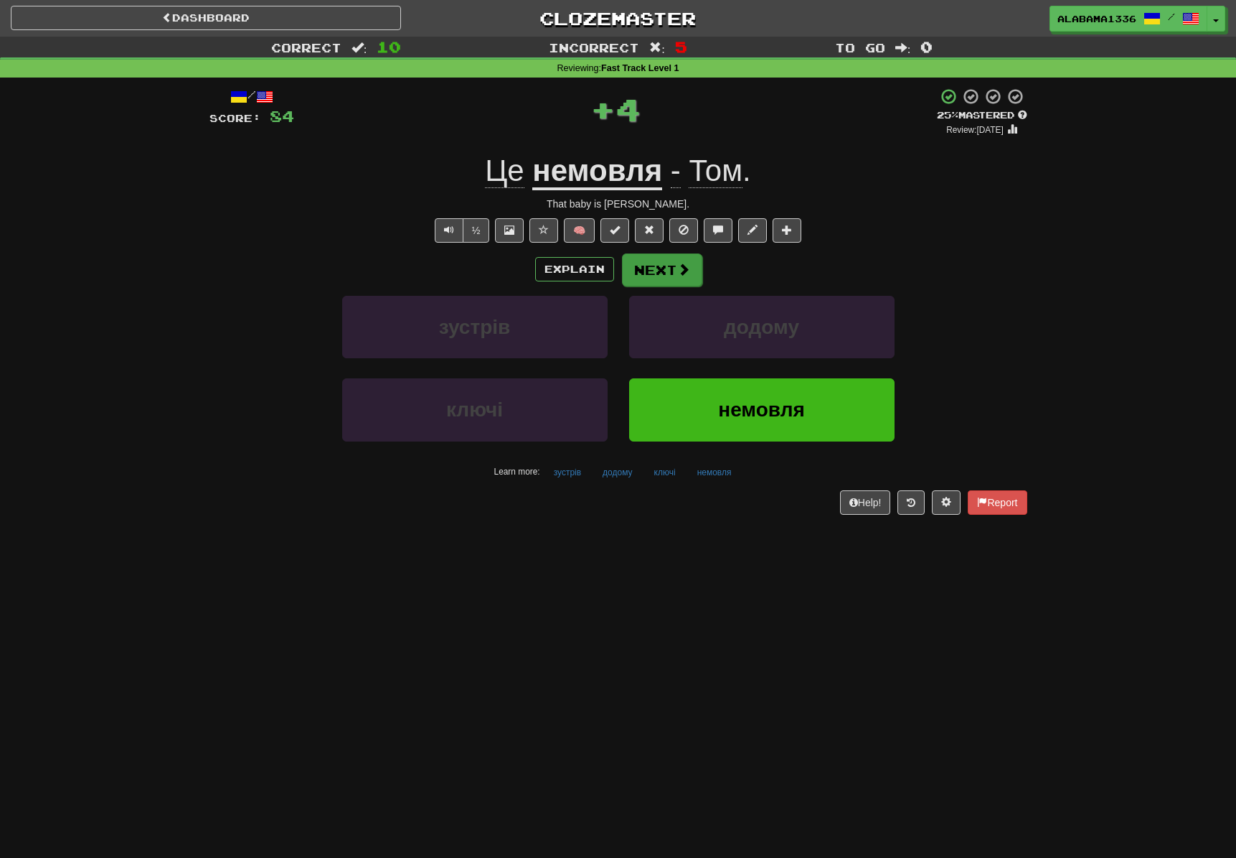
click at [685, 270] on span at bounding box center [683, 269] width 13 height 13
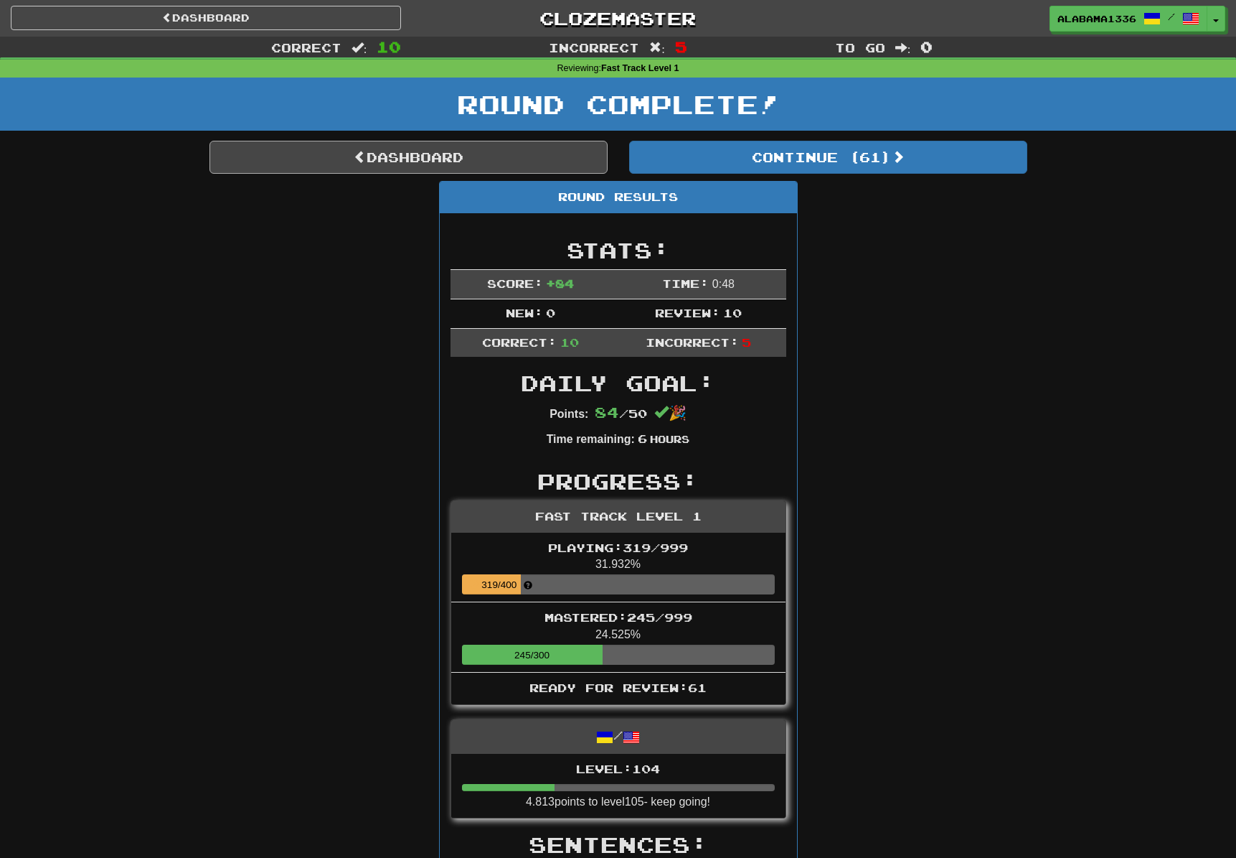
click at [426, 161] on link "Dashboard" at bounding box center [409, 157] width 398 height 33
